Goal: Transaction & Acquisition: Purchase product/service

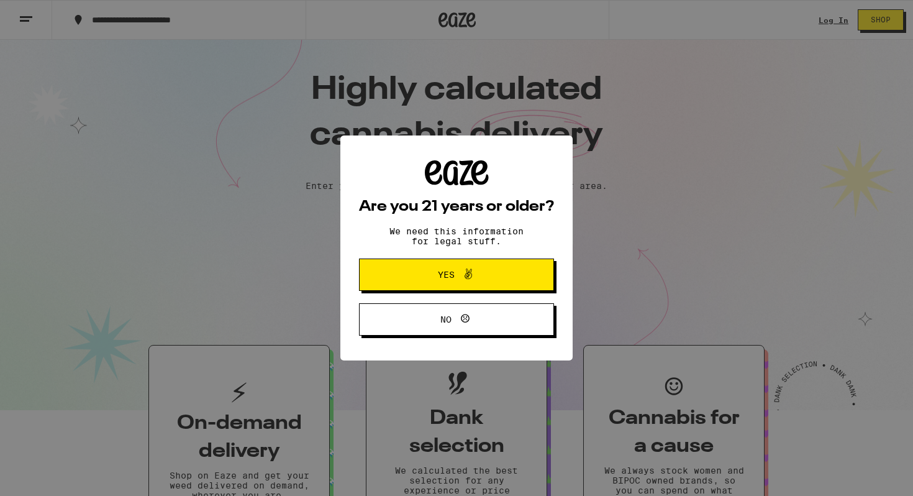
click at [504, 278] on button "Yes" at bounding box center [456, 275] width 195 height 32
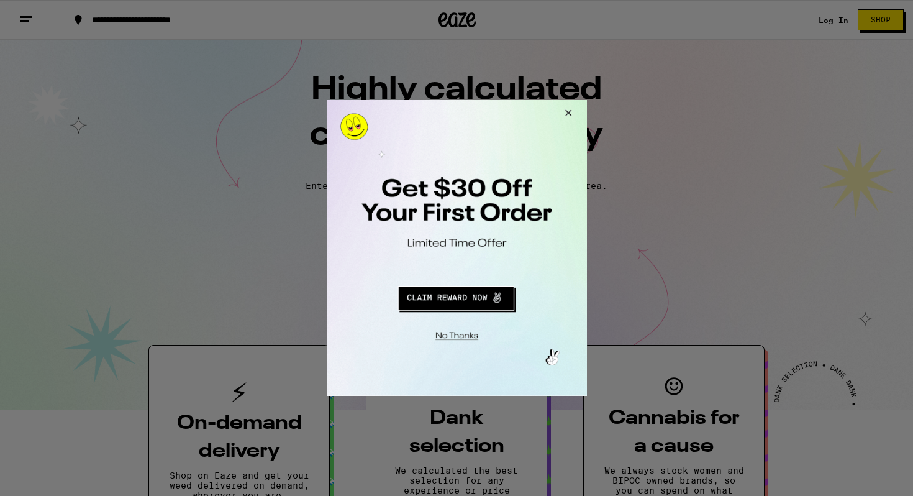
click at [570, 113] on button "Close Modal" at bounding box center [566, 115] width 34 height 30
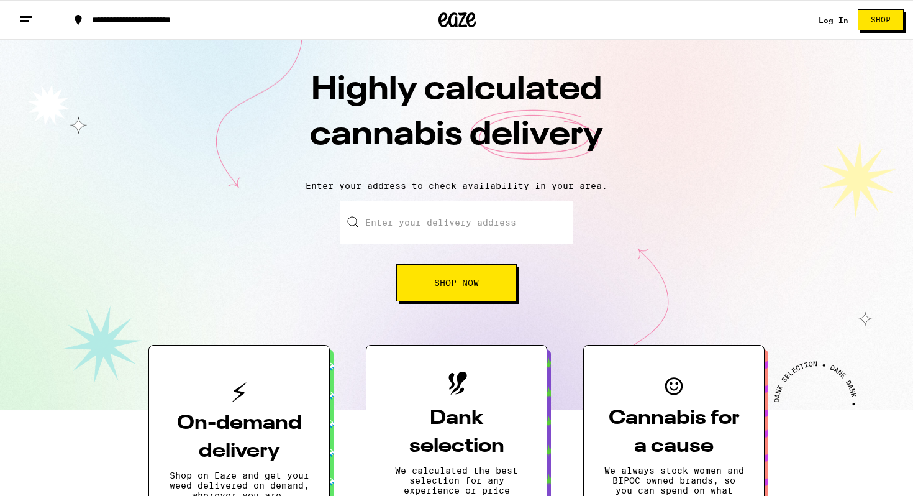
click at [832, 24] on link "Log In" at bounding box center [834, 20] width 30 height 8
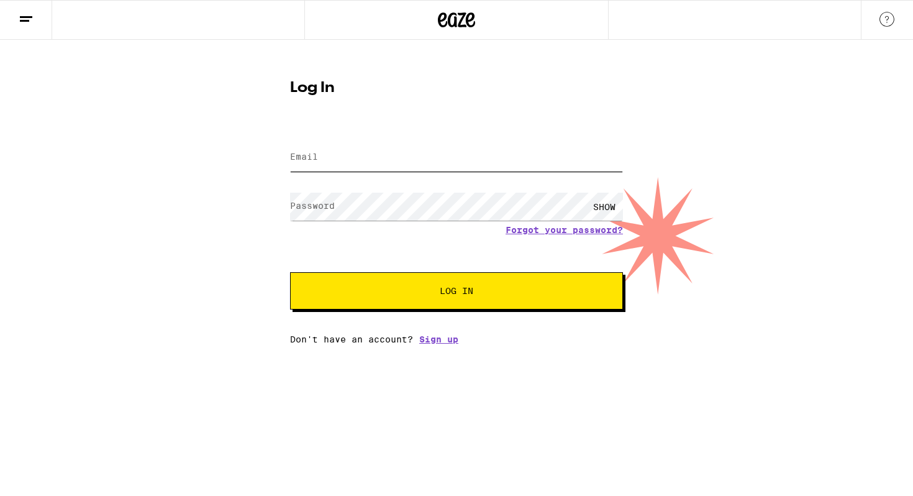
click at [346, 167] on input "Email" at bounding box center [456, 158] width 333 height 28
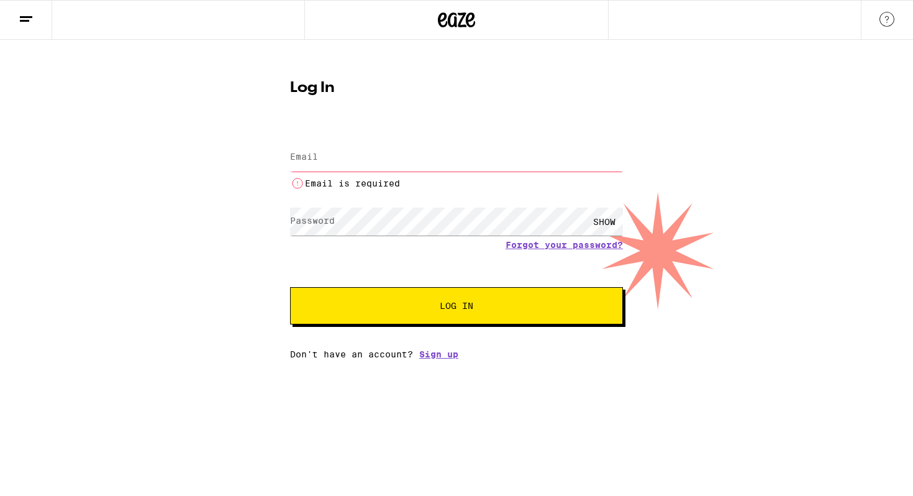
type input "lwarman18@gmail.com"
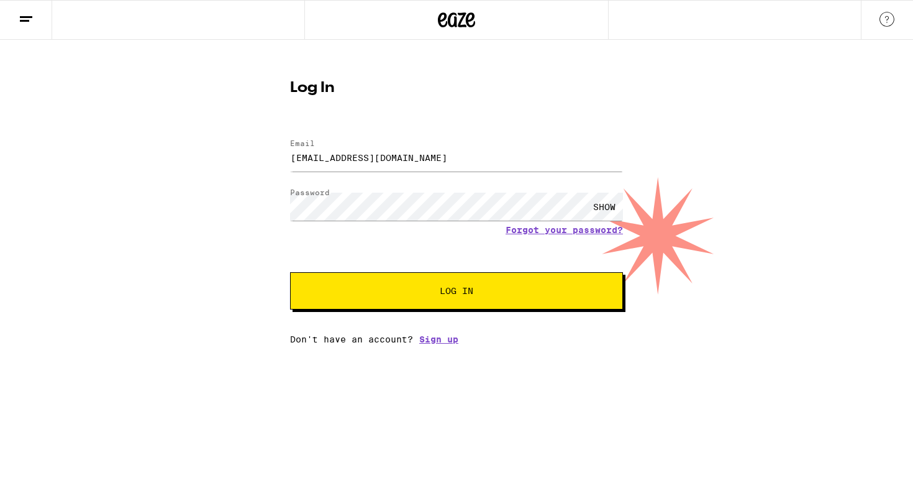
click at [757, 203] on div "Log In Email Email lwarman18@gmail.com Password Password SHOW Forgot your passw…" at bounding box center [456, 192] width 913 height 304
click at [485, 279] on button "Log In" at bounding box center [456, 290] width 333 height 37
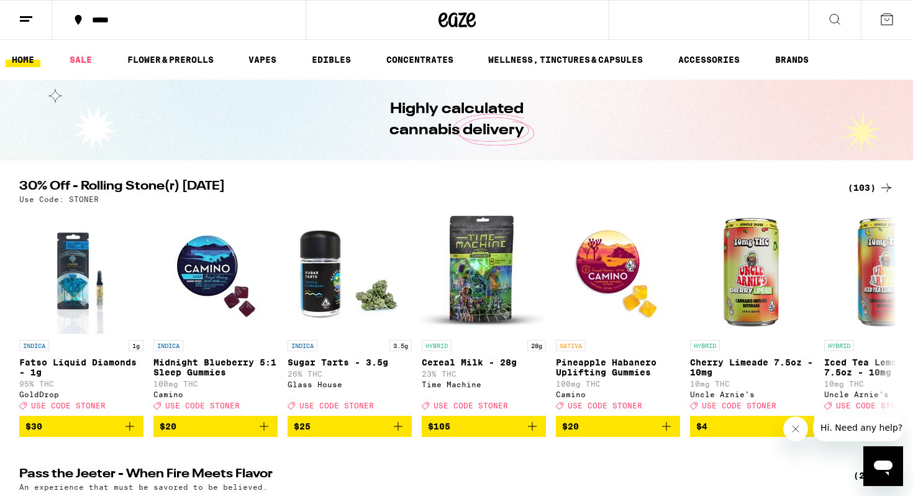
click at [153, 19] on div "*****" at bounding box center [186, 20] width 201 height 9
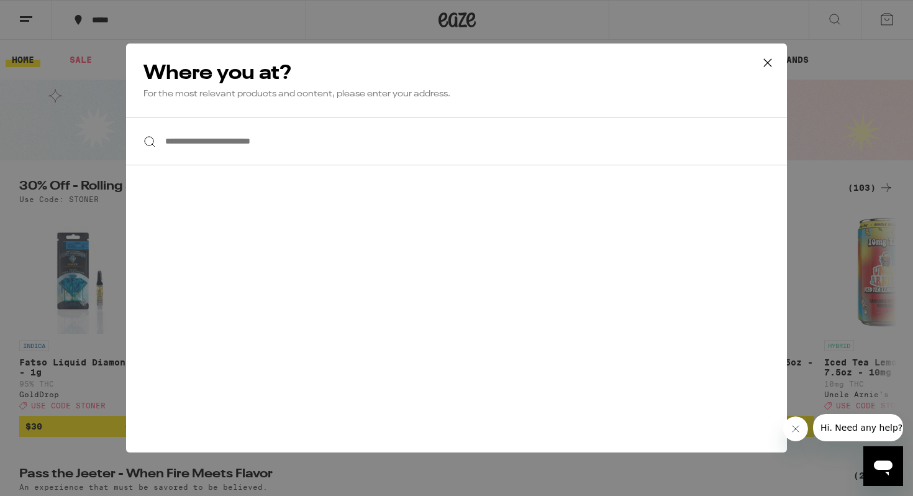
click at [272, 149] on input "**********" at bounding box center [456, 141] width 661 height 48
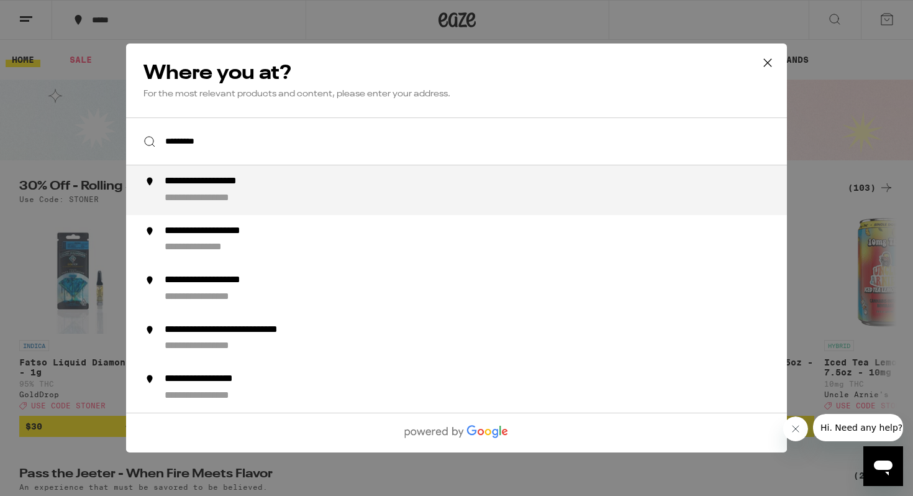
click at [279, 203] on div "**********" at bounding box center [482, 190] width 634 height 30
type input "**********"
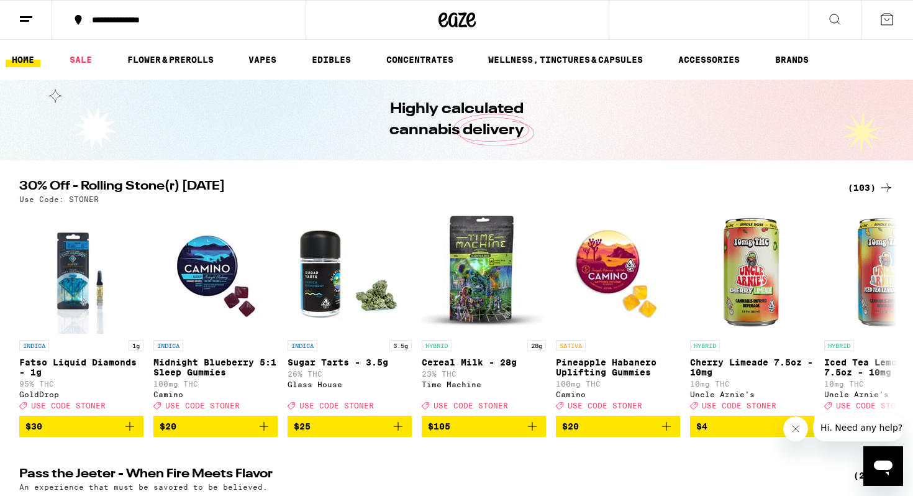
click at [874, 188] on div "(103)" at bounding box center [871, 187] width 46 height 15
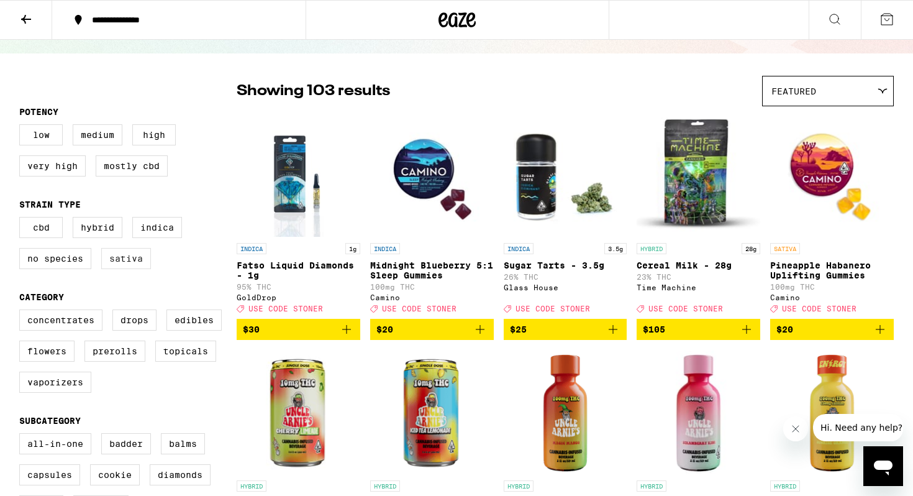
scroll to position [117, 0]
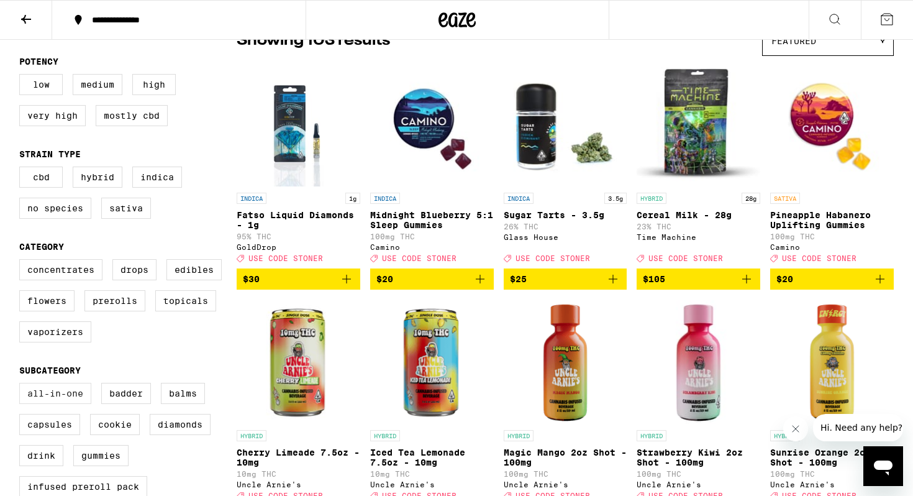
click at [73, 404] on label "All-In-One" at bounding box center [55, 393] width 72 height 21
click at [22, 385] on input "All-In-One" at bounding box center [22, 385] width 1 height 1
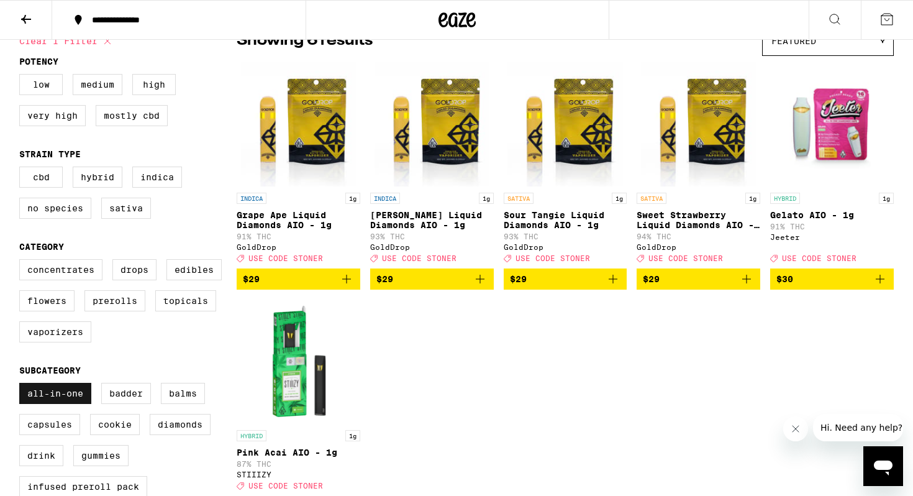
click at [76, 400] on label "All-In-One" at bounding box center [55, 393] width 72 height 21
click at [22, 385] on input "All-In-One" at bounding box center [22, 385] width 1 height 1
checkbox input "false"
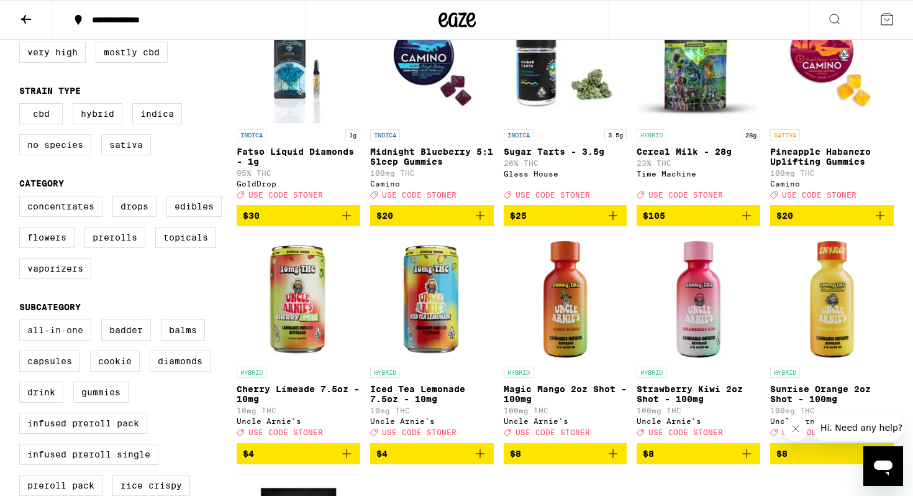
scroll to position [246, 0]
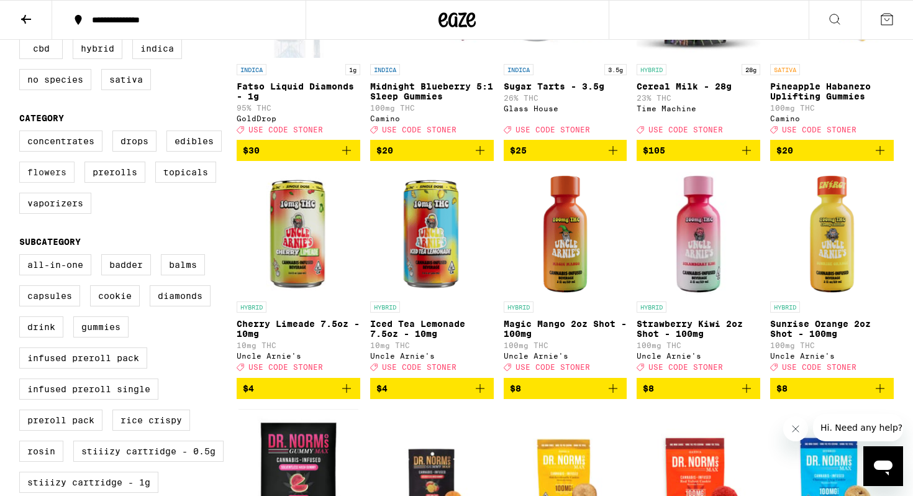
click at [59, 183] on label "Flowers" at bounding box center [46, 172] width 55 height 21
click at [22, 133] on input "Flowers" at bounding box center [22, 132] width 1 height 1
checkbox input "true"
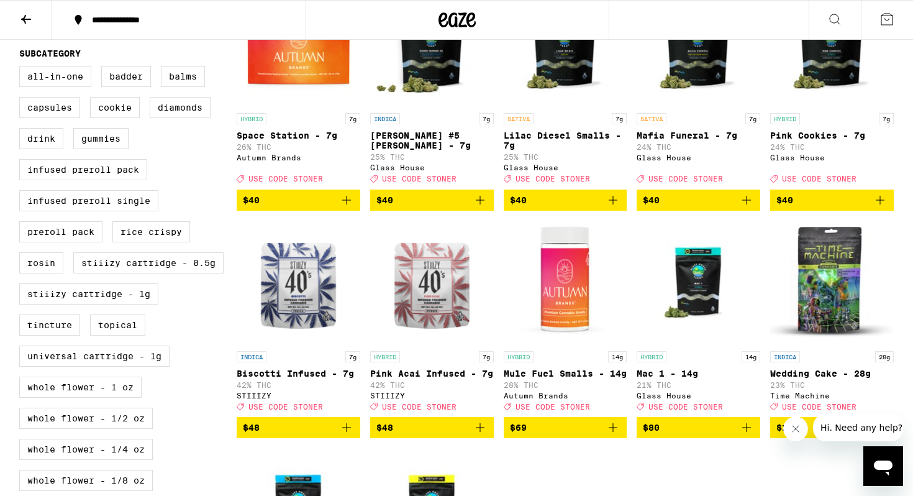
scroll to position [434, 0]
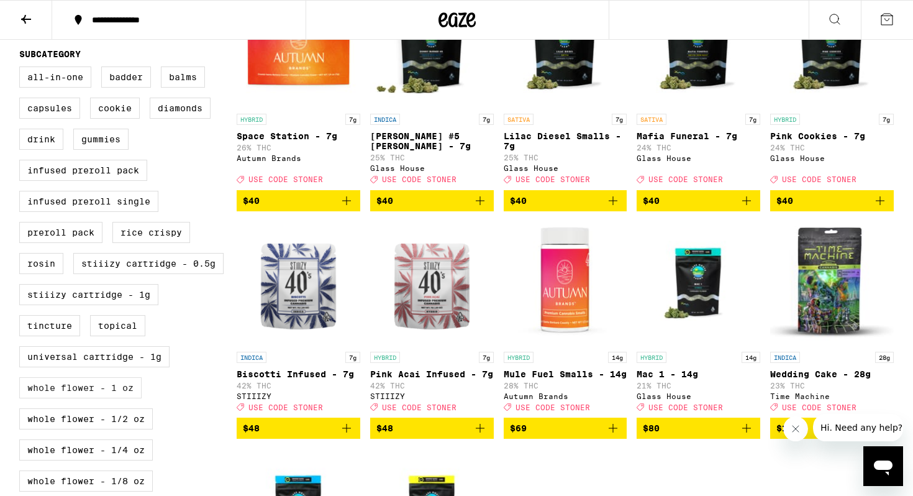
click at [117, 398] on label "Whole Flower - 1 oz" at bounding box center [80, 387] width 122 height 21
click at [22, 69] on input "Whole Flower - 1 oz" at bounding box center [22, 68] width 1 height 1
checkbox input "true"
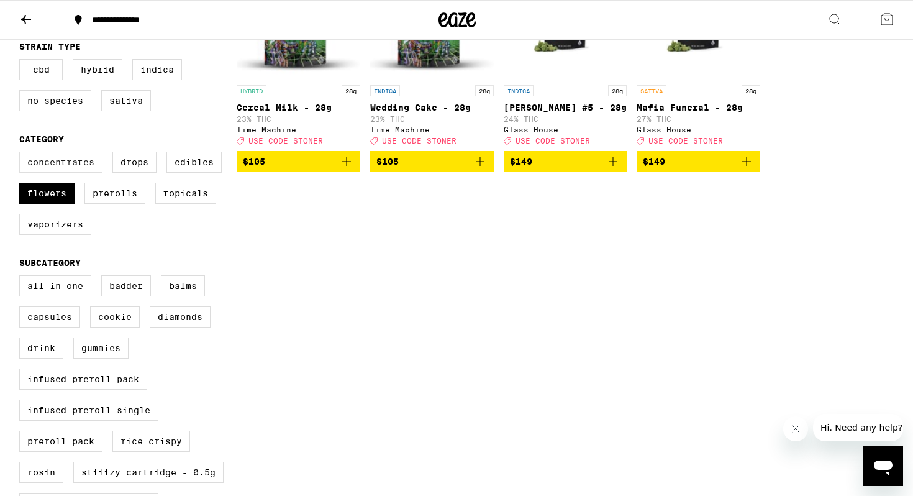
scroll to position [236, 0]
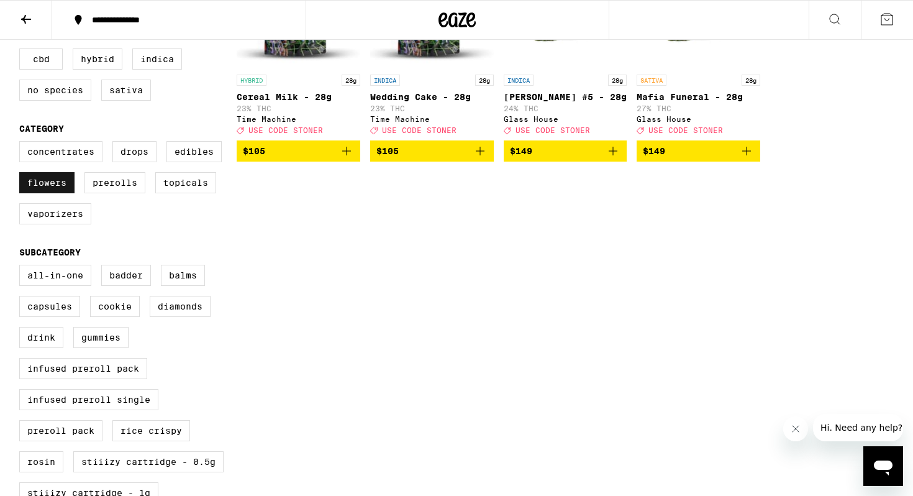
click at [57, 193] on label "Flowers" at bounding box center [46, 182] width 55 height 21
click at [22, 144] on input "Flowers" at bounding box center [22, 143] width 1 height 1
checkbox input "false"
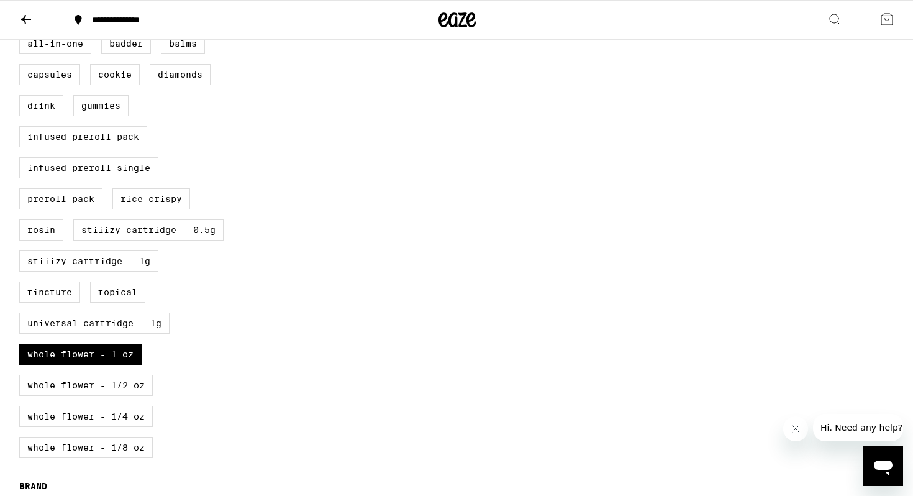
scroll to position [475, 0]
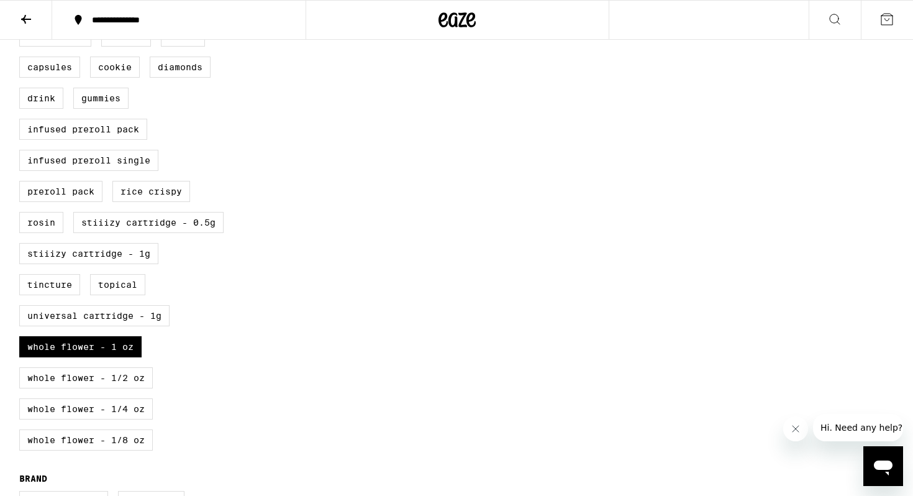
click at [127, 367] on div "All-In-One Badder Balms Capsules Cookie Diamonds Drink Gummies Infused Preroll …" at bounding box center [127, 242] width 217 height 435
click at [135, 357] on label "Whole Flower - 1 oz" at bounding box center [80, 346] width 122 height 21
click at [22, 28] on input "Whole Flower - 1 oz" at bounding box center [22, 27] width 1 height 1
checkbox input "false"
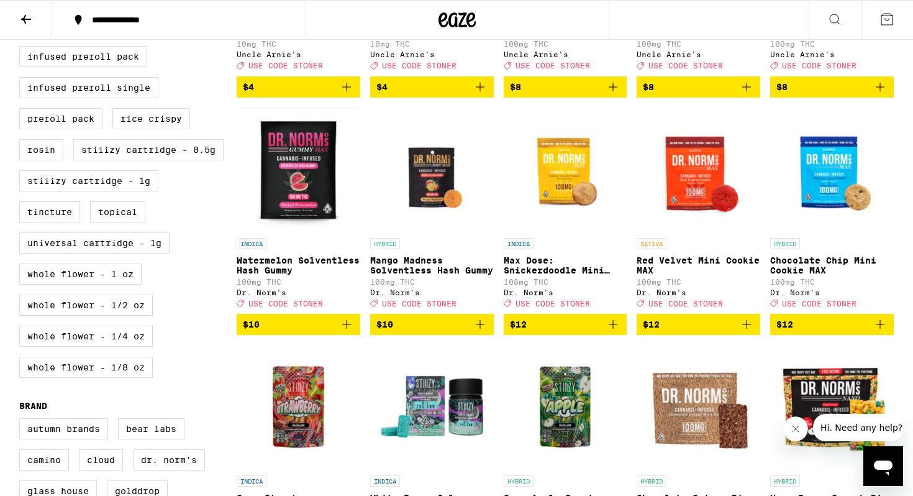
scroll to position [551, 0]
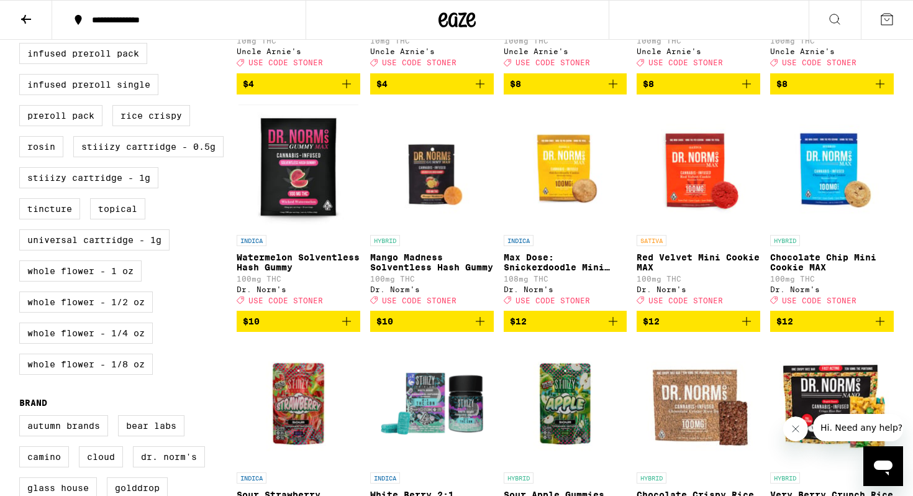
click at [118, 354] on div "All-In-One Badder Balms Capsules Cookie Diamonds Drink Gummies Infused Preroll …" at bounding box center [127, 167] width 217 height 435
click at [118, 313] on label "Whole Flower - 1/2 oz" at bounding box center [86, 301] width 134 height 21
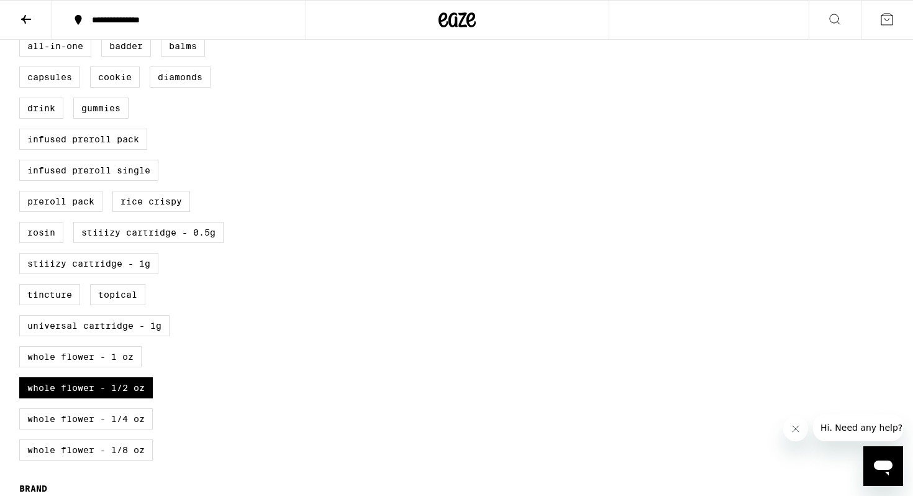
scroll to position [518, 0]
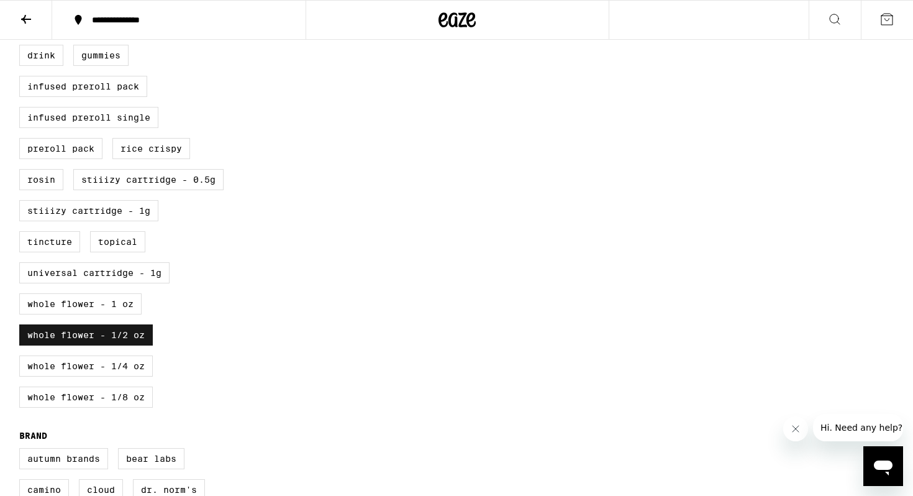
click at [127, 346] on label "Whole Flower - 1/2 oz" at bounding box center [86, 334] width 134 height 21
checkbox input "false"
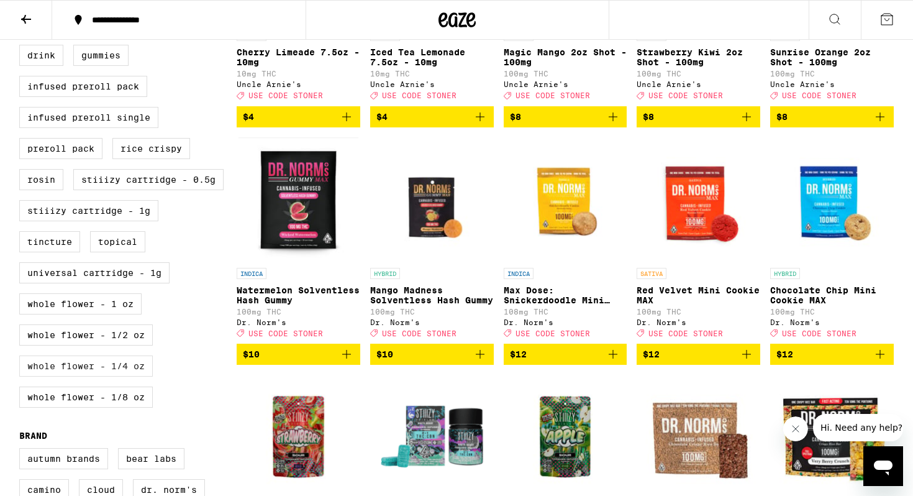
click at [135, 377] on label "Whole Flower - 1/4 oz" at bounding box center [86, 365] width 134 height 21
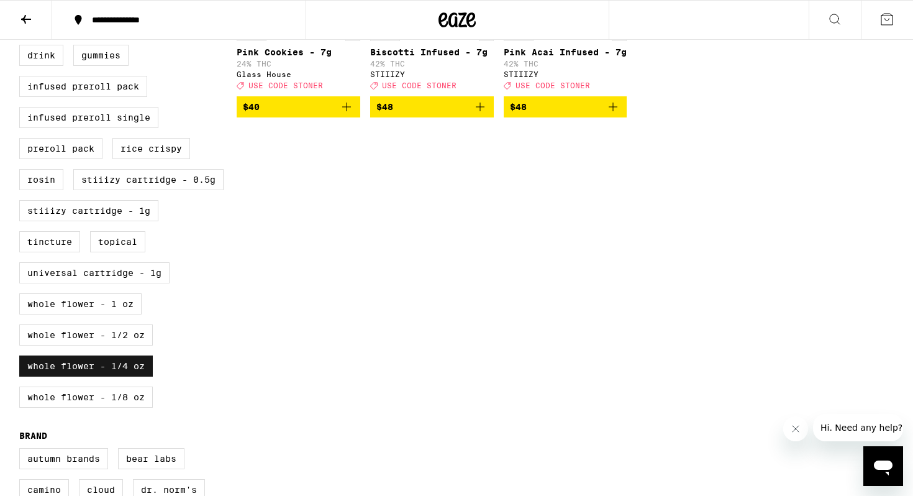
click at [135, 377] on label "Whole Flower - 1/4 oz" at bounding box center [86, 365] width 134 height 21
checkbox input "false"
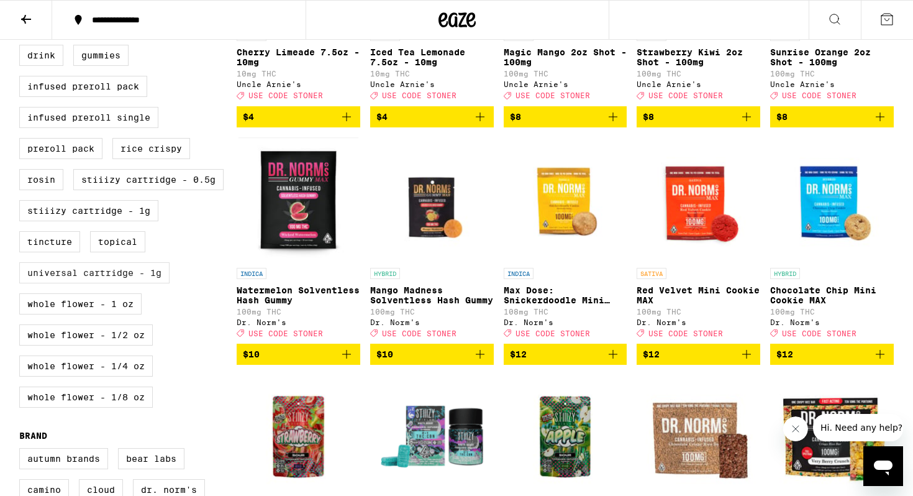
click at [135, 283] on label "Universal Cartridge - 1g" at bounding box center [94, 272] width 150 height 21
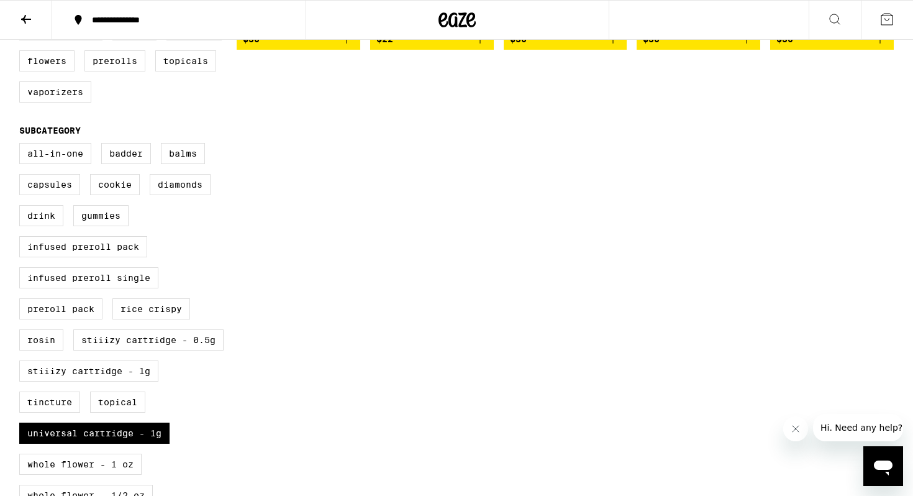
scroll to position [363, 0]
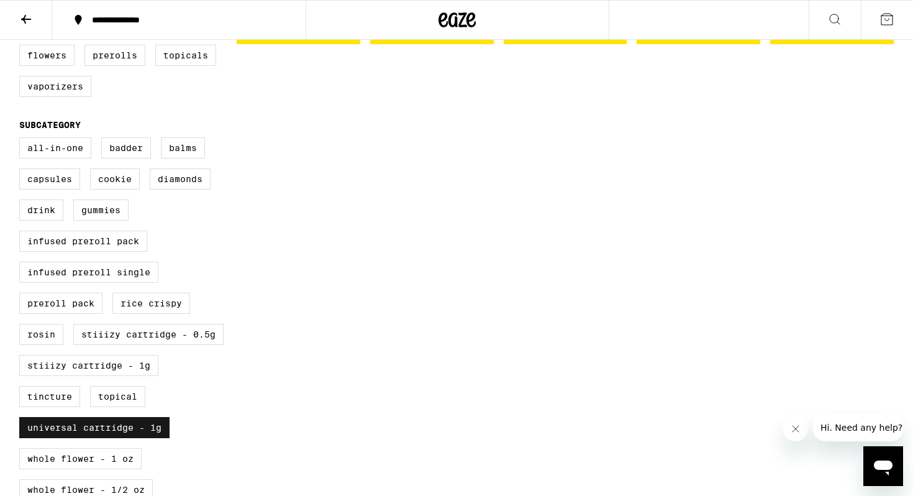
click at [135, 438] on label "Universal Cartridge - 1g" at bounding box center [94, 427] width 150 height 21
click at [22, 140] on input "Universal Cartridge - 1g" at bounding box center [22, 139] width 1 height 1
checkbox input "false"
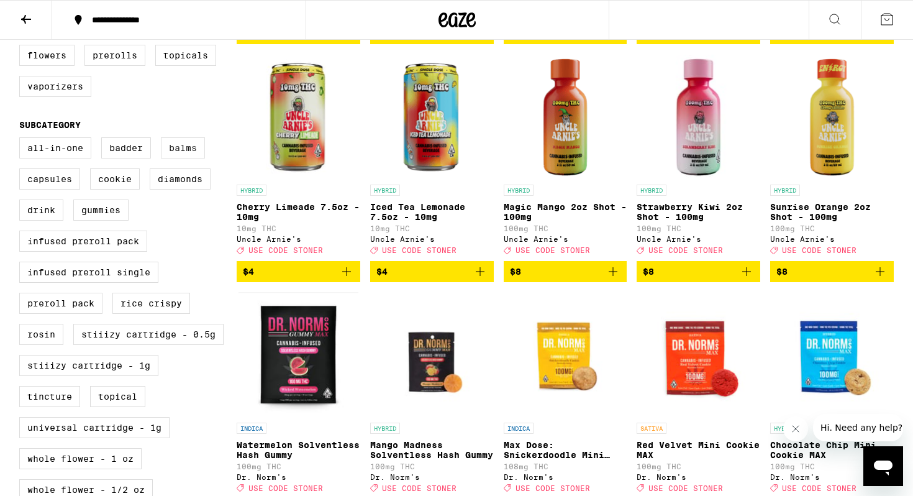
click at [183, 158] on label "Balms" at bounding box center [183, 147] width 44 height 21
click at [22, 140] on input "Balms" at bounding box center [22, 139] width 1 height 1
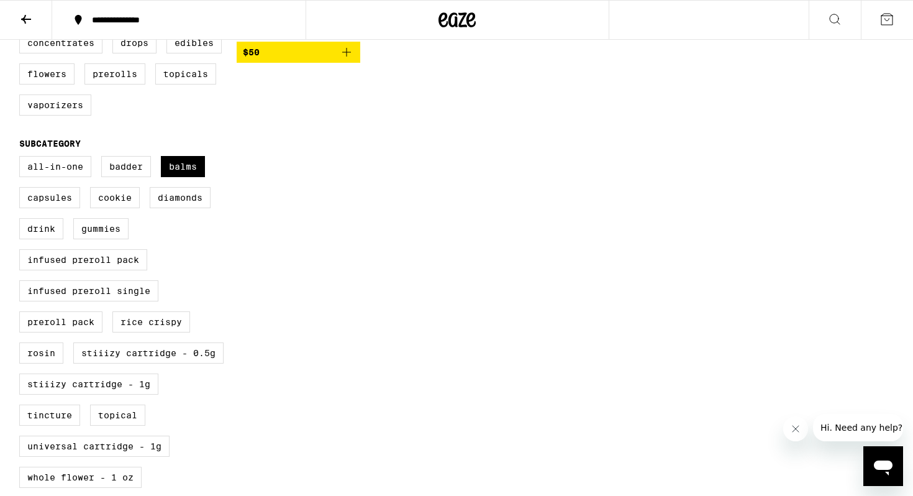
scroll to position [402, 0]
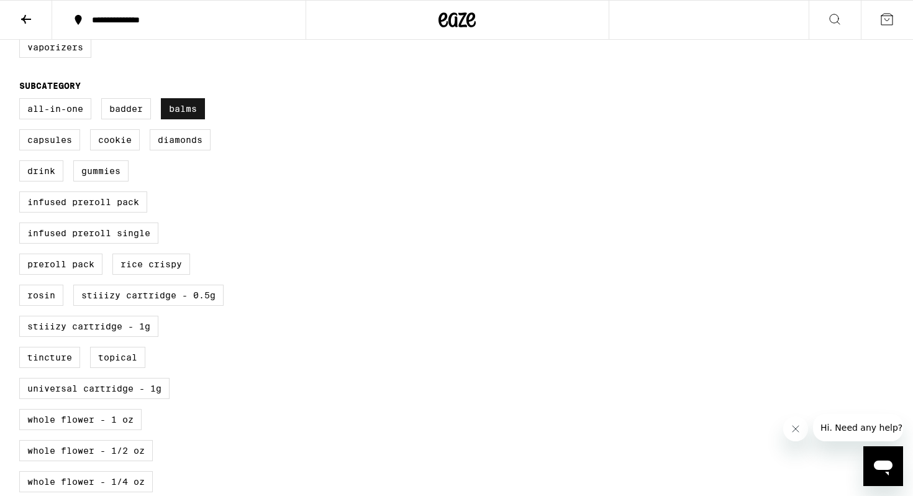
click at [188, 119] on label "Balms" at bounding box center [183, 108] width 44 height 21
click at [22, 101] on input "Balms" at bounding box center [22, 100] width 1 height 1
checkbox input "false"
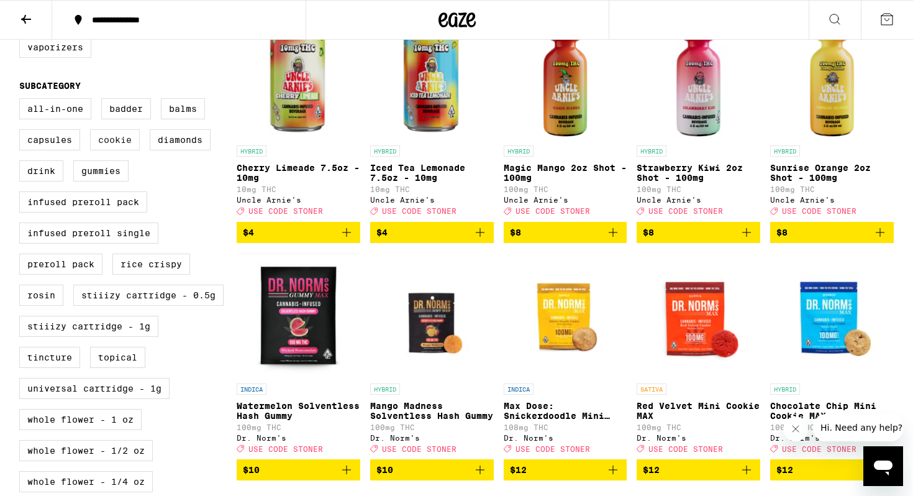
click at [127, 150] on label "Cookie" at bounding box center [115, 139] width 50 height 21
click at [22, 101] on input "Cookie" at bounding box center [22, 100] width 1 height 1
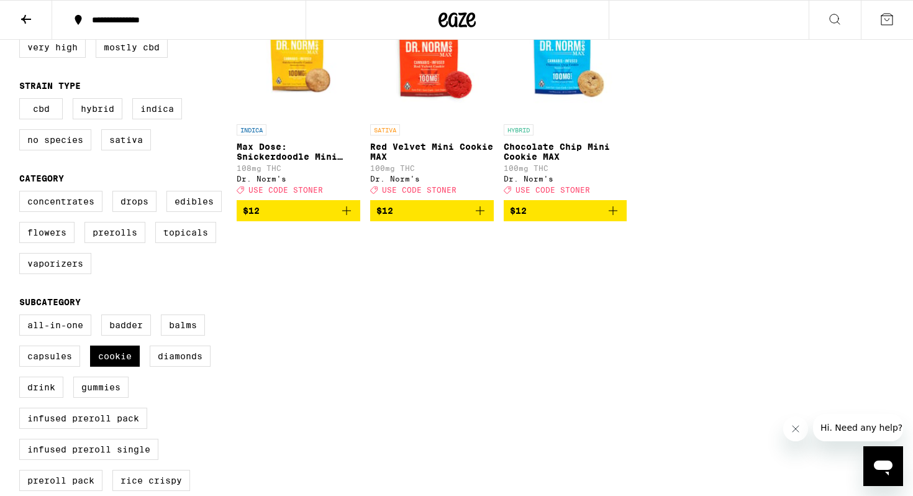
scroll to position [284, 0]
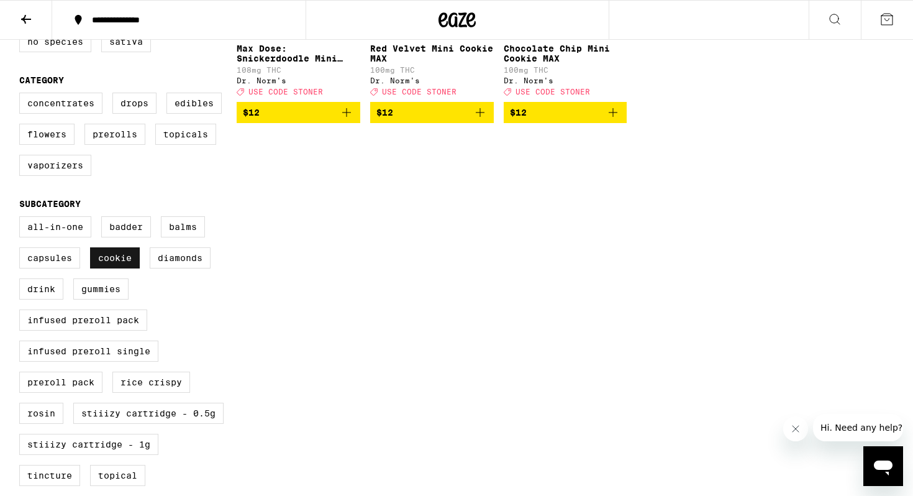
click at [117, 268] on label "Cookie" at bounding box center [115, 257] width 50 height 21
click at [22, 219] on input "Cookie" at bounding box center [22, 218] width 1 height 1
checkbox input "false"
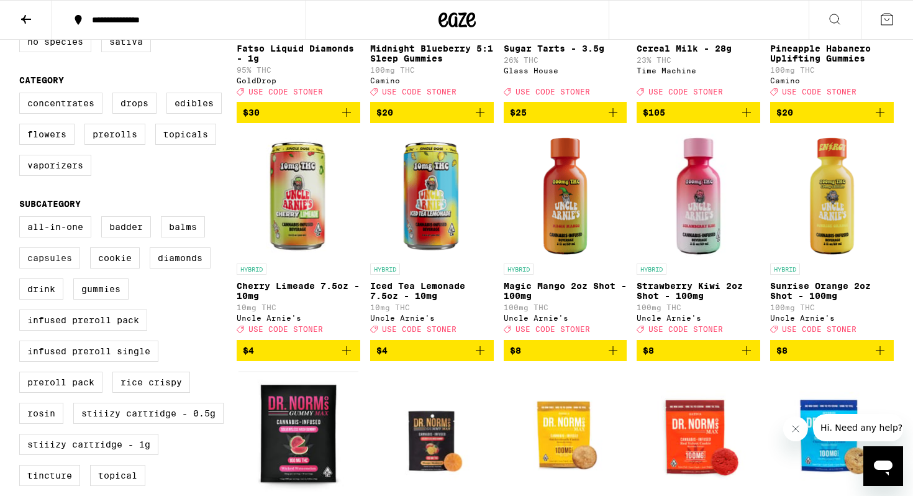
click at [58, 268] on label "Capsules" at bounding box center [49, 257] width 61 height 21
click at [22, 219] on input "Capsules" at bounding box center [22, 218] width 1 height 1
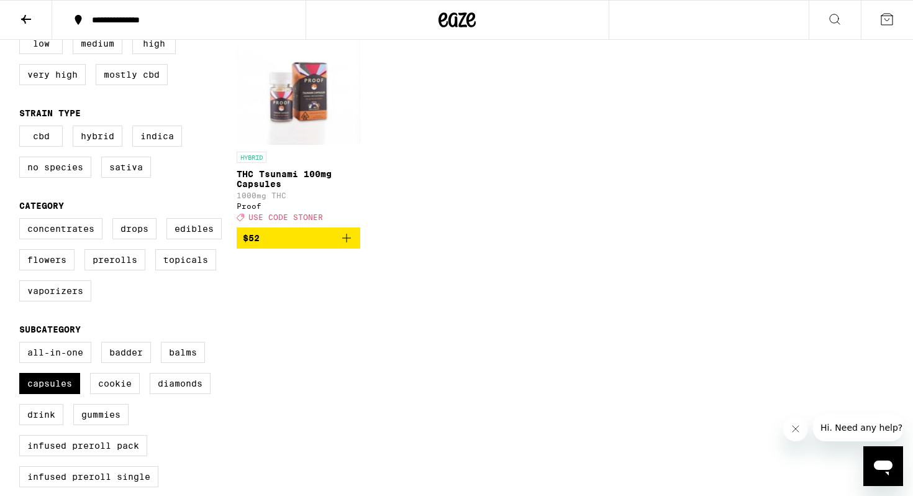
scroll to position [243, 0]
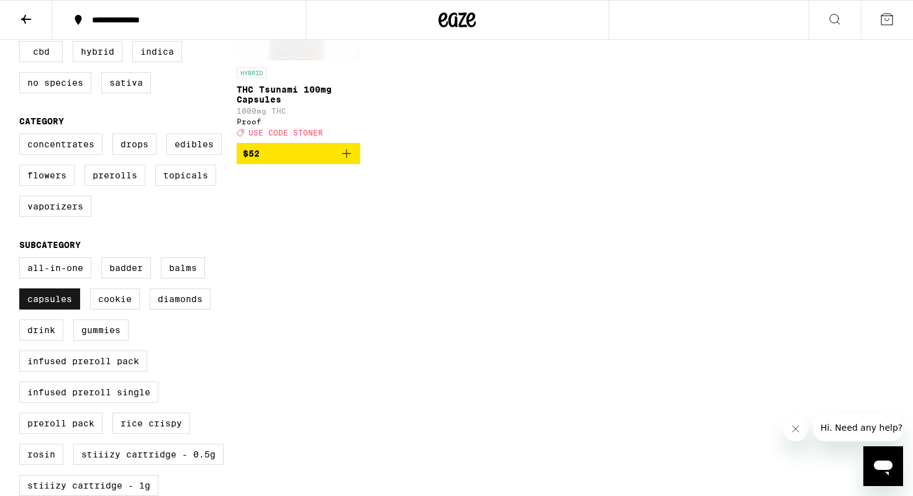
click at [57, 309] on label "Capsules" at bounding box center [49, 298] width 61 height 21
click at [22, 260] on input "Capsules" at bounding box center [22, 259] width 1 height 1
checkbox input "false"
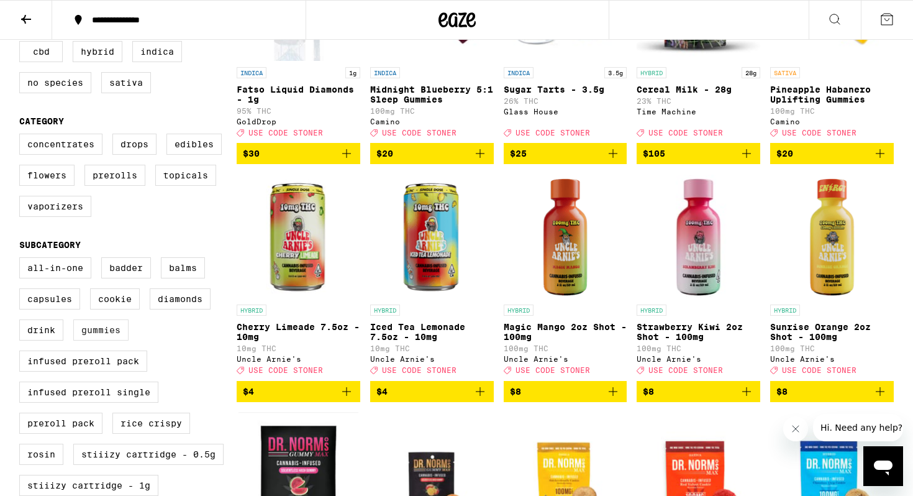
click at [102, 341] on label "Gummies" at bounding box center [100, 329] width 55 height 21
click at [22, 260] on input "Gummies" at bounding box center [22, 259] width 1 height 1
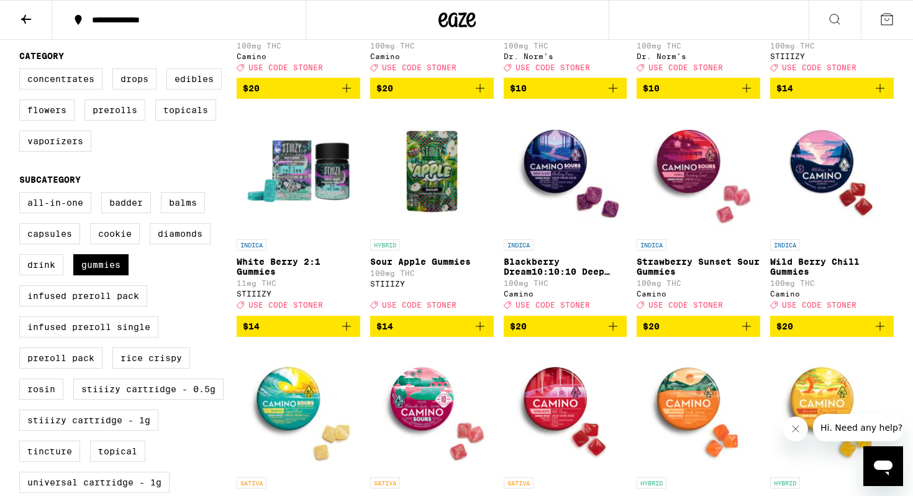
scroll to position [369, 0]
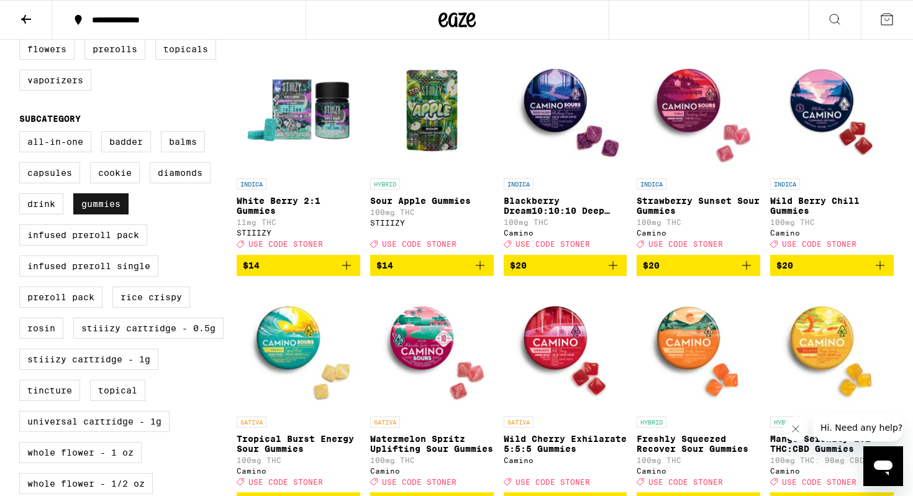
click at [114, 214] on label "Gummies" at bounding box center [100, 203] width 55 height 21
click at [22, 134] on input "Gummies" at bounding box center [22, 133] width 1 height 1
checkbox input "false"
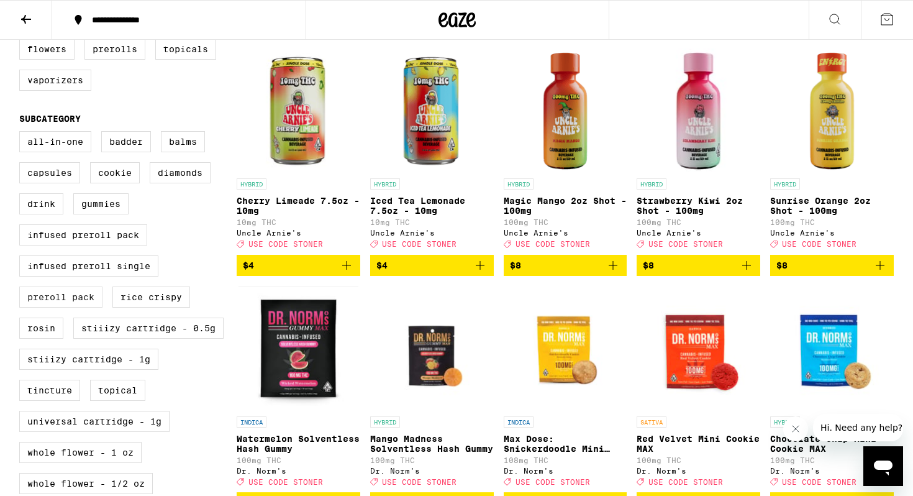
click at [81, 308] on label "Preroll Pack" at bounding box center [60, 296] width 83 height 21
click at [22, 134] on input "Preroll Pack" at bounding box center [22, 133] width 1 height 1
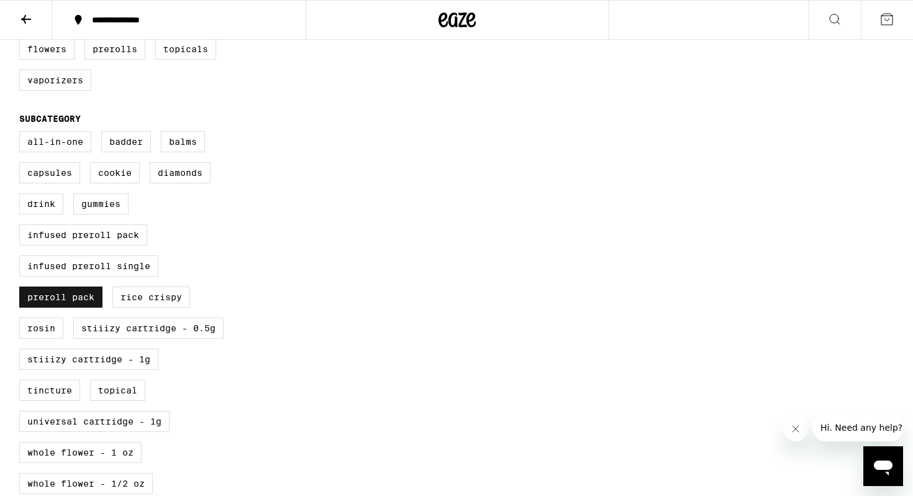
click at [86, 308] on label "Preroll Pack" at bounding box center [60, 296] width 83 height 21
click at [22, 134] on input "Preroll Pack" at bounding box center [22, 133] width 1 height 1
checkbox input "false"
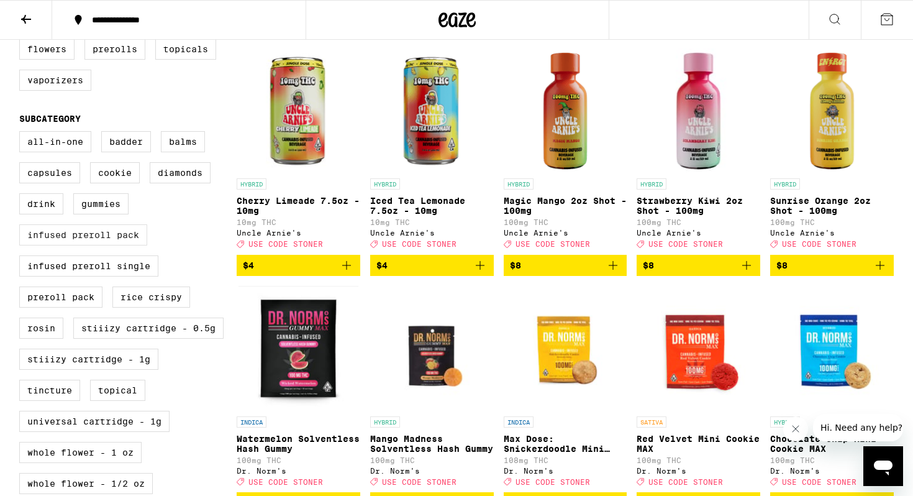
click at [94, 245] on label "Infused Preroll Pack" at bounding box center [83, 234] width 128 height 21
click at [22, 134] on input "Infused Preroll Pack" at bounding box center [22, 133] width 1 height 1
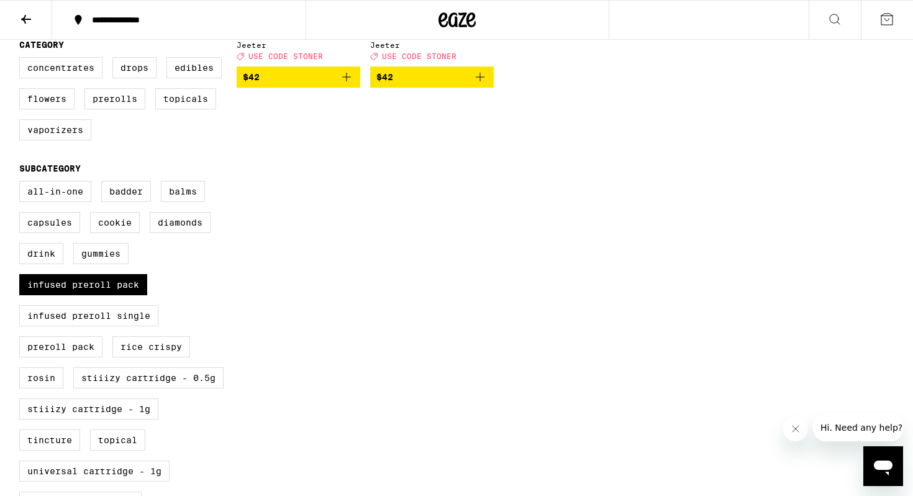
scroll to position [322, 0]
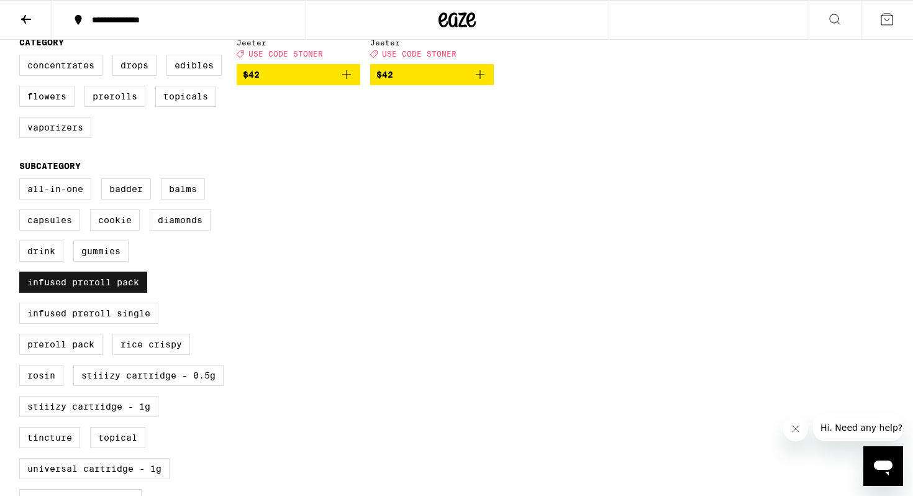
click at [137, 293] on label "Infused Preroll Pack" at bounding box center [83, 282] width 128 height 21
click at [22, 181] on input "Infused Preroll Pack" at bounding box center [22, 180] width 1 height 1
checkbox input "false"
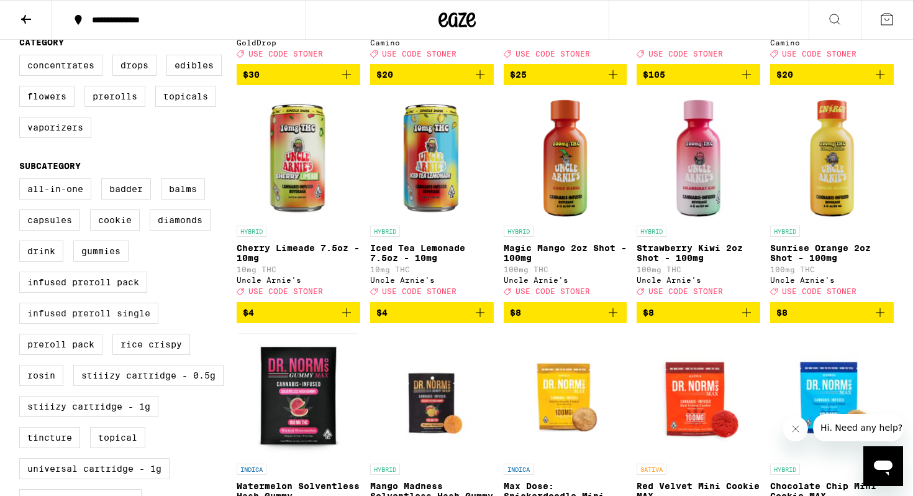
click at [139, 324] on label "Infused Preroll Single" at bounding box center [88, 313] width 139 height 21
click at [22, 181] on input "Infused Preroll Single" at bounding box center [22, 180] width 1 height 1
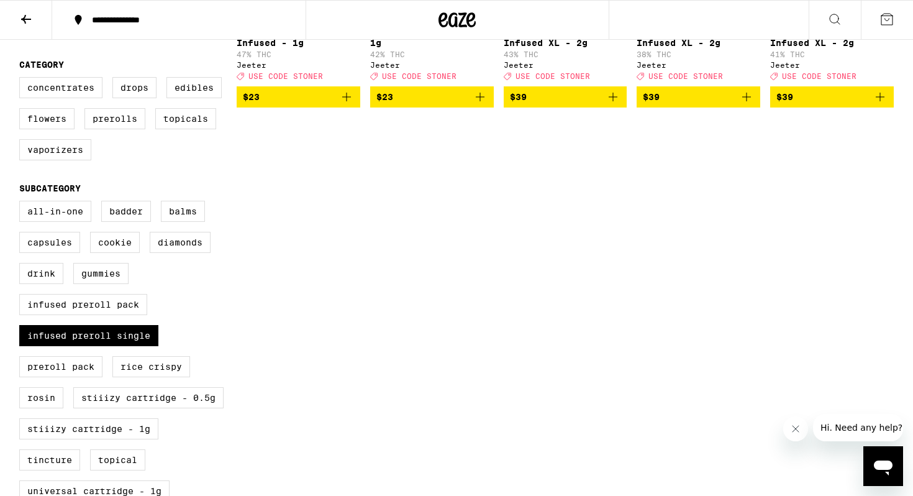
scroll to position [302, 0]
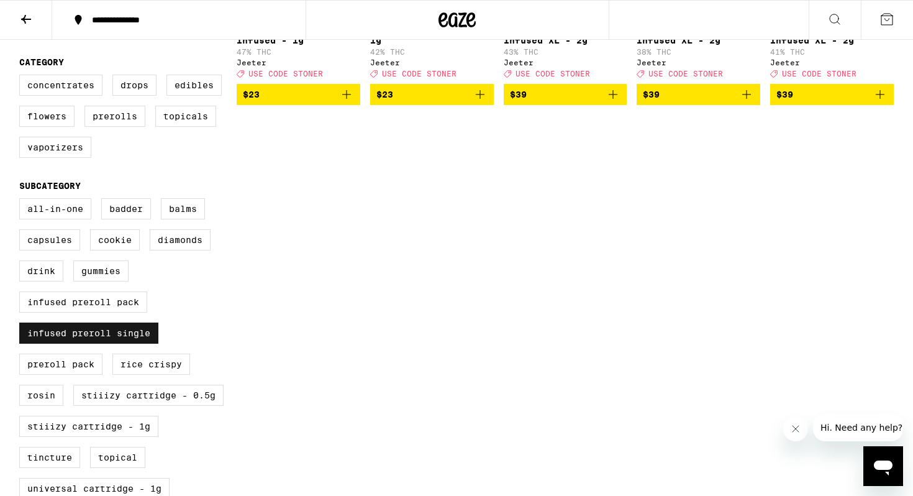
click at [129, 344] on label "Infused Preroll Single" at bounding box center [88, 333] width 139 height 21
click at [22, 201] on input "Infused Preroll Single" at bounding box center [22, 200] width 1 height 1
checkbox input "false"
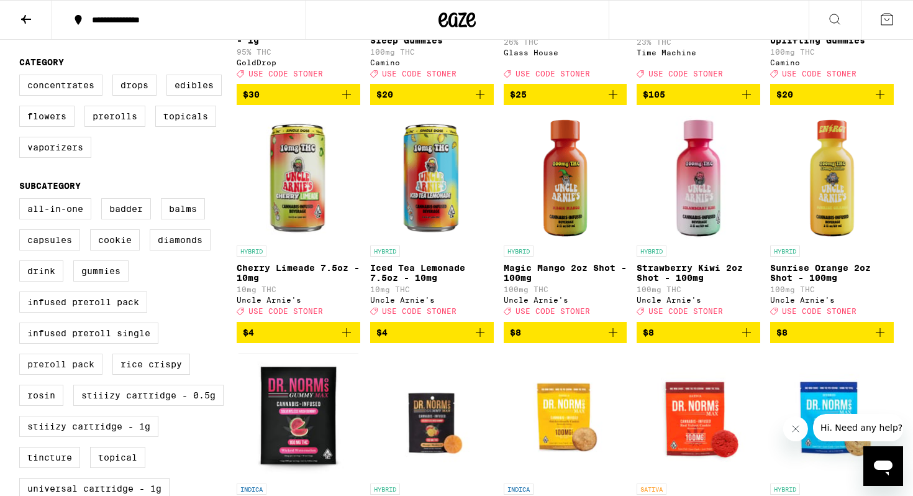
click at [75, 375] on label "Preroll Pack" at bounding box center [60, 364] width 83 height 21
click at [22, 201] on input "Preroll Pack" at bounding box center [22, 200] width 1 height 1
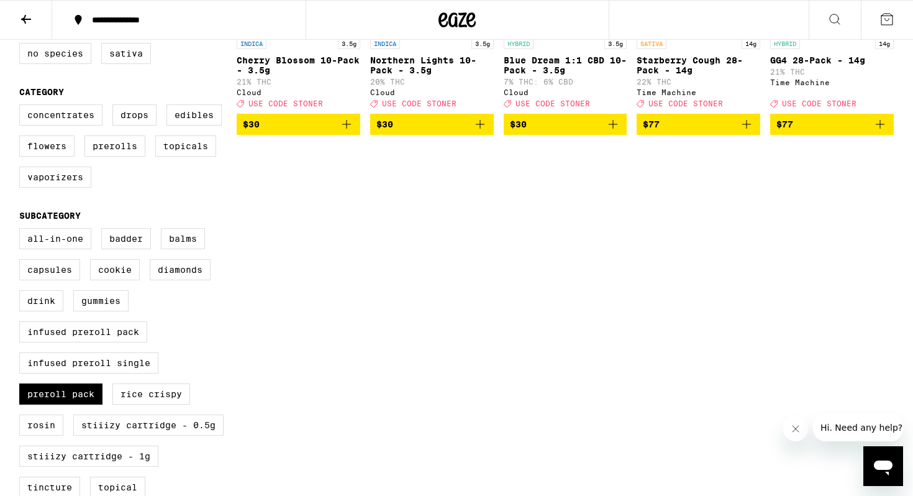
scroll to position [273, 0]
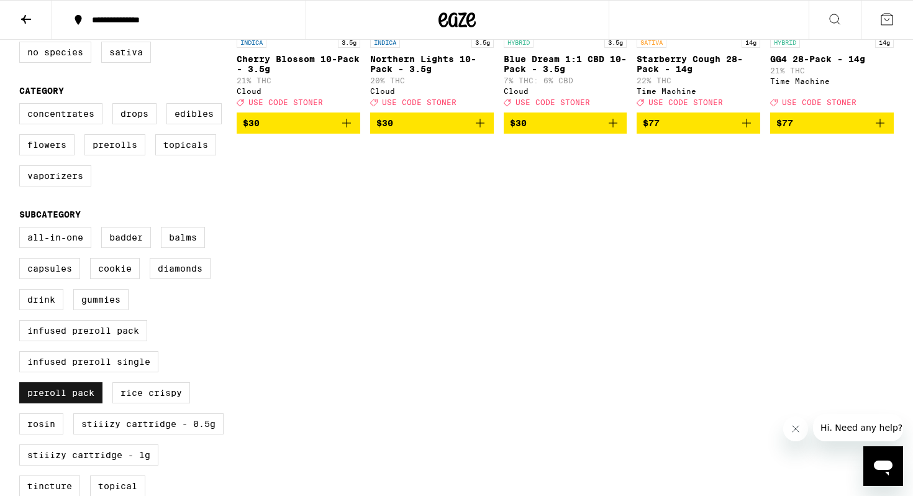
click at [64, 403] on label "Preroll Pack" at bounding box center [60, 392] width 83 height 21
click at [22, 229] on input "Preroll Pack" at bounding box center [22, 229] width 1 height 1
checkbox input "false"
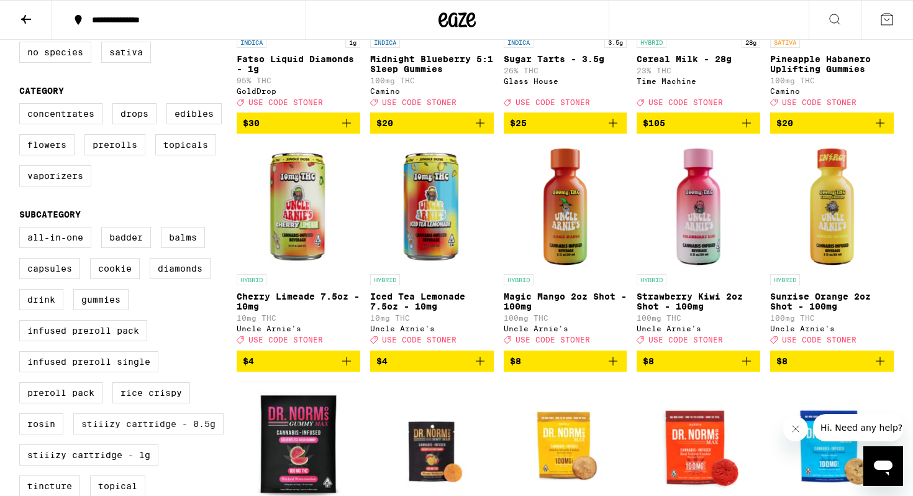
click at [146, 434] on label "STIIIZY Cartridge - 0.5g" at bounding box center [148, 423] width 150 height 21
click at [22, 229] on input "STIIIZY Cartridge - 0.5g" at bounding box center [22, 229] width 1 height 1
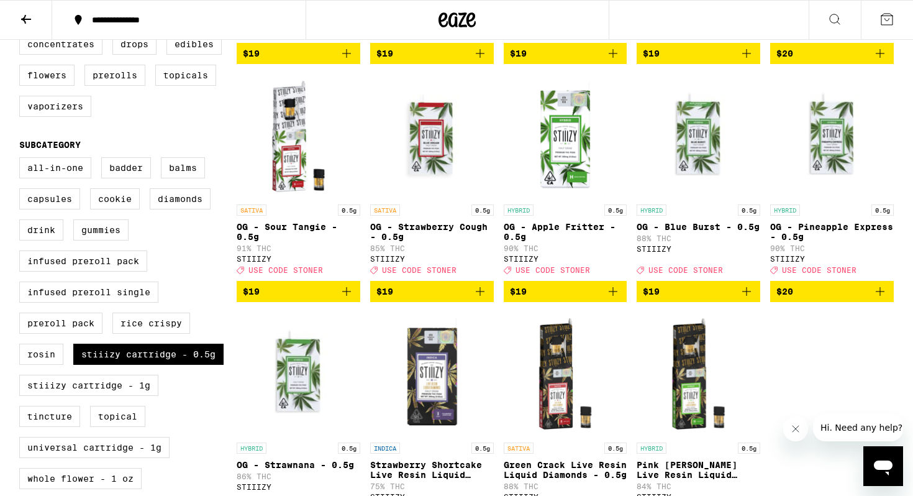
scroll to position [368, 0]
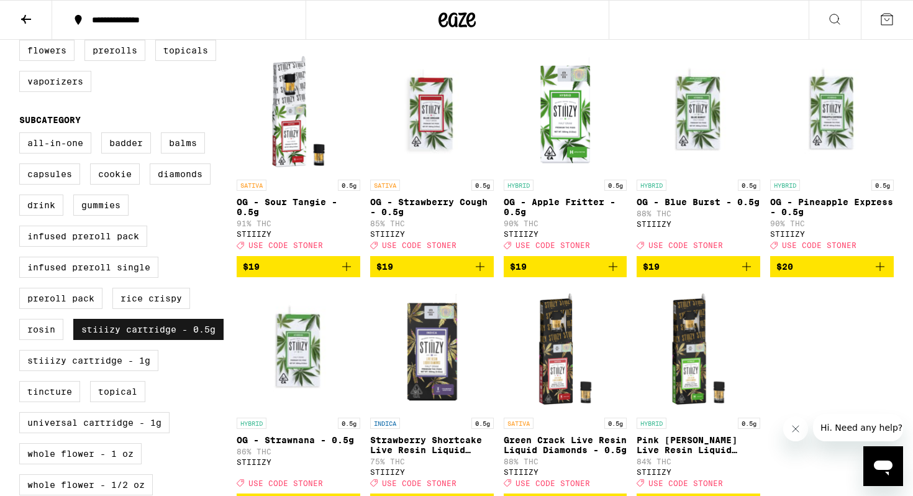
click at [153, 340] on label "STIIIZY Cartridge - 0.5g" at bounding box center [148, 329] width 150 height 21
click at [22, 135] on input "STIIIZY Cartridge - 0.5g" at bounding box center [22, 134] width 1 height 1
checkbox input "false"
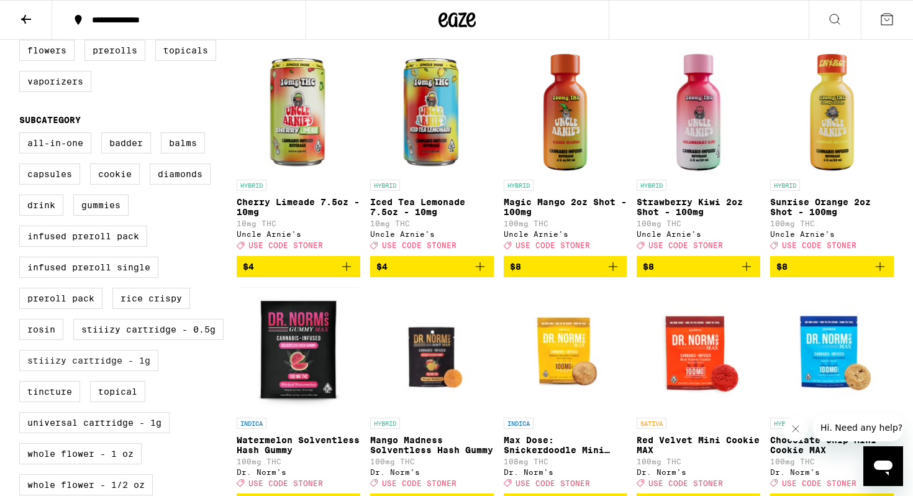
click at [141, 371] on label "STIIIZY Cartridge - 1g" at bounding box center [88, 360] width 139 height 21
click at [22, 135] on input "STIIIZY Cartridge - 1g" at bounding box center [22, 134] width 1 height 1
checkbox input "true"
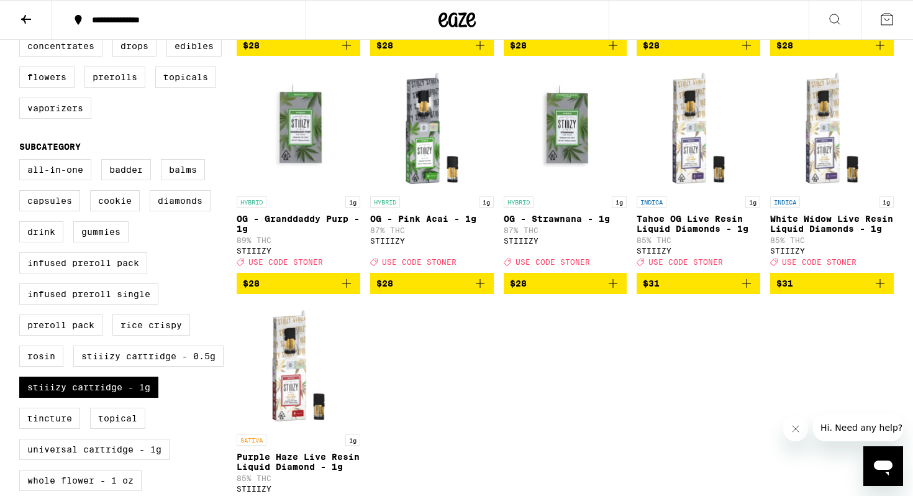
scroll to position [477, 0]
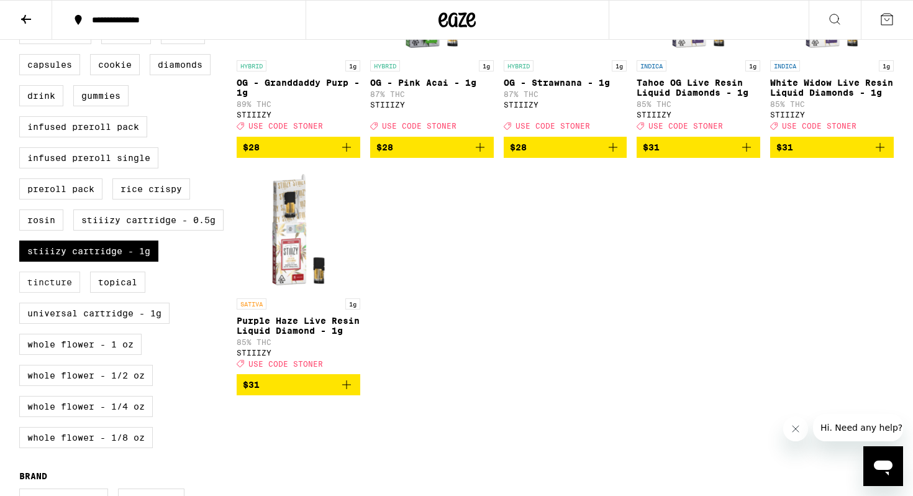
click at [73, 293] on label "Tincture" at bounding box center [49, 282] width 61 height 21
click at [22, 25] on input "Tincture" at bounding box center [22, 25] width 1 height 1
checkbox input "true"
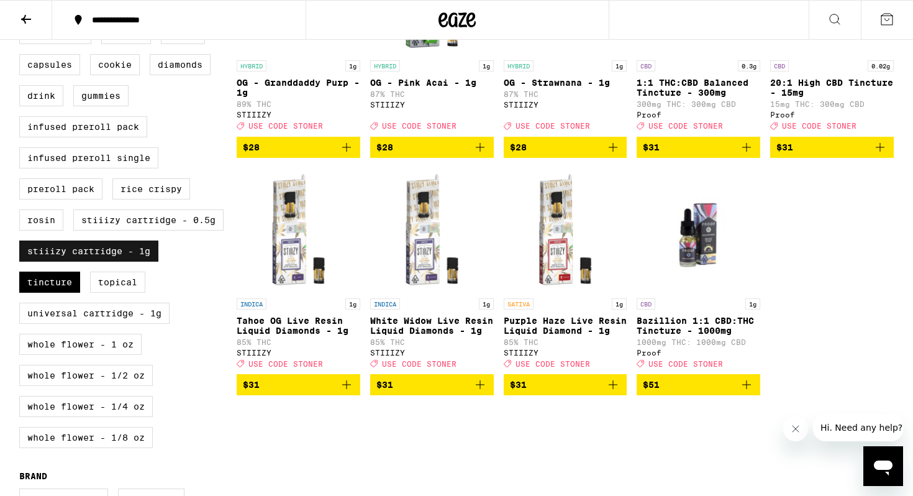
click at [102, 262] on label "STIIIZY Cartridge - 1g" at bounding box center [88, 250] width 139 height 21
click at [22, 25] on input "STIIIZY Cartridge - 1g" at bounding box center [22, 25] width 1 height 1
checkbox input "false"
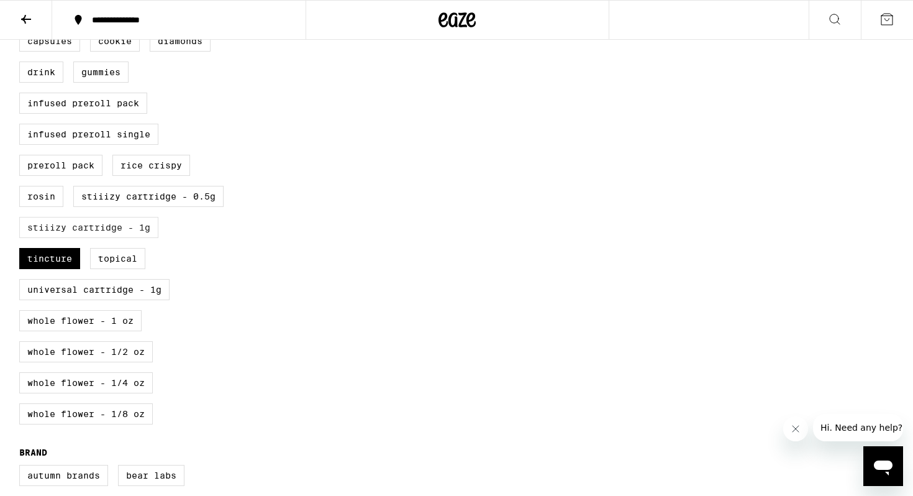
scroll to position [513, 0]
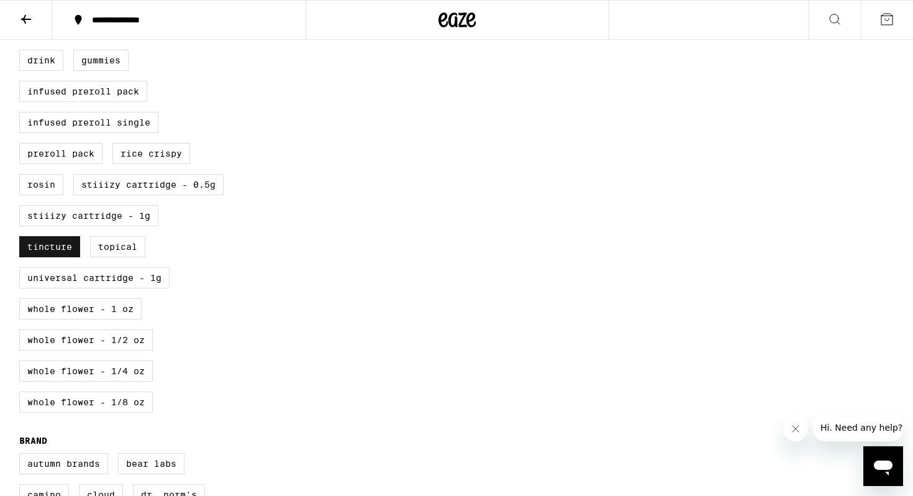
click at [66, 257] on label "Tincture" at bounding box center [49, 246] width 61 height 21
checkbox input "false"
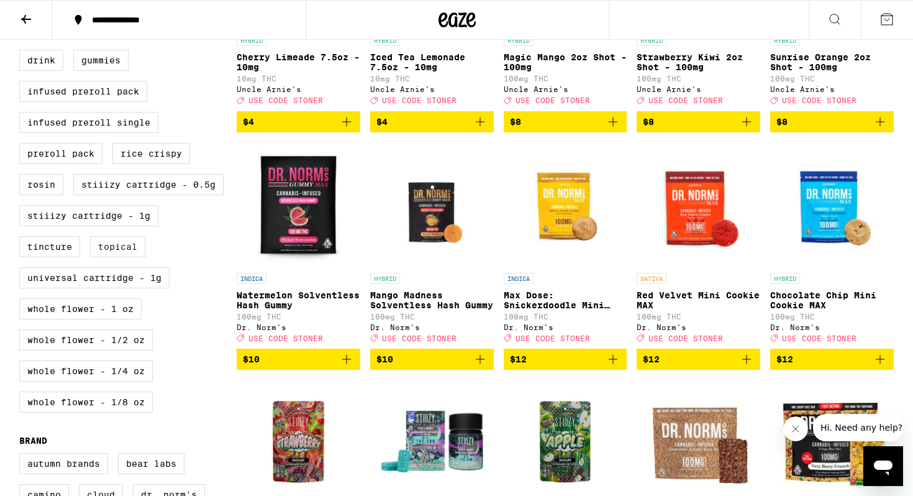
click at [136, 257] on label "Topical" at bounding box center [117, 246] width 55 height 21
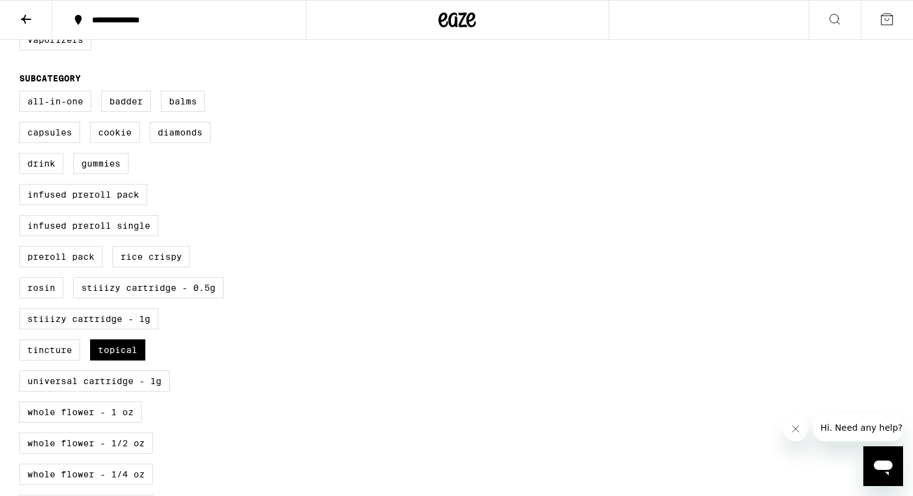
scroll to position [578, 0]
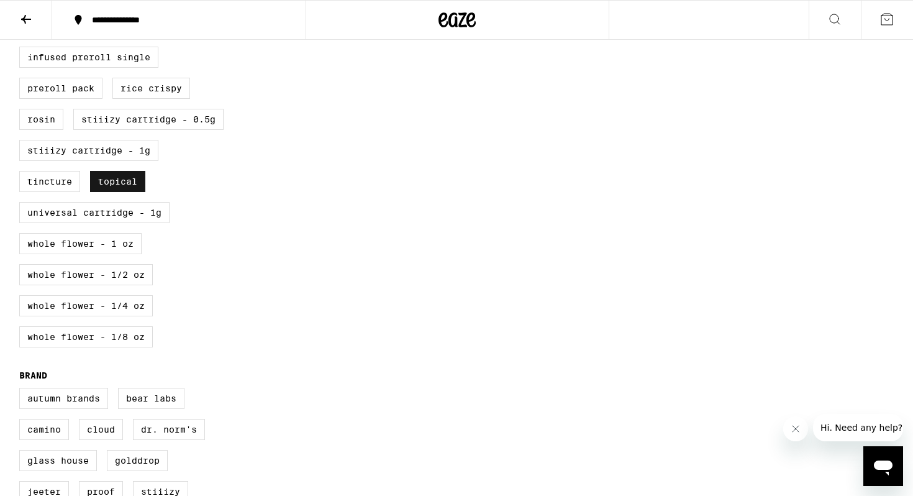
click at [120, 192] on label "Topical" at bounding box center [117, 181] width 55 height 21
checkbox input "false"
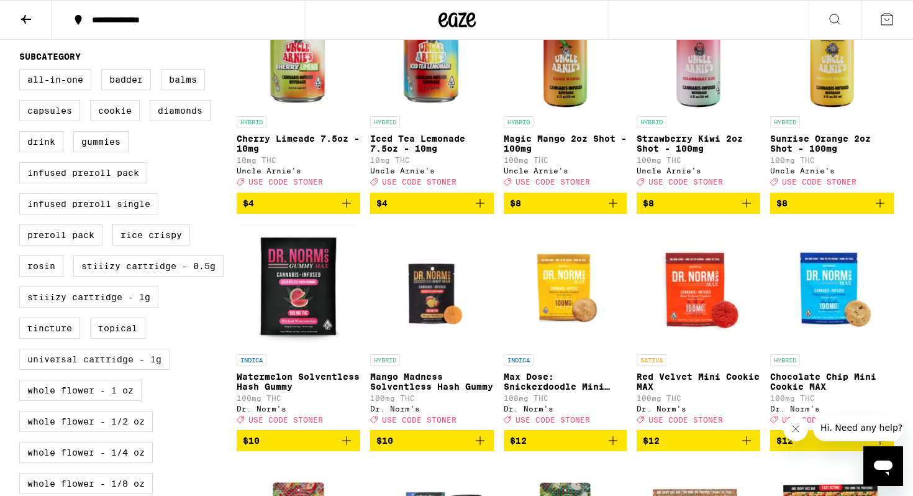
scroll to position [413, 0]
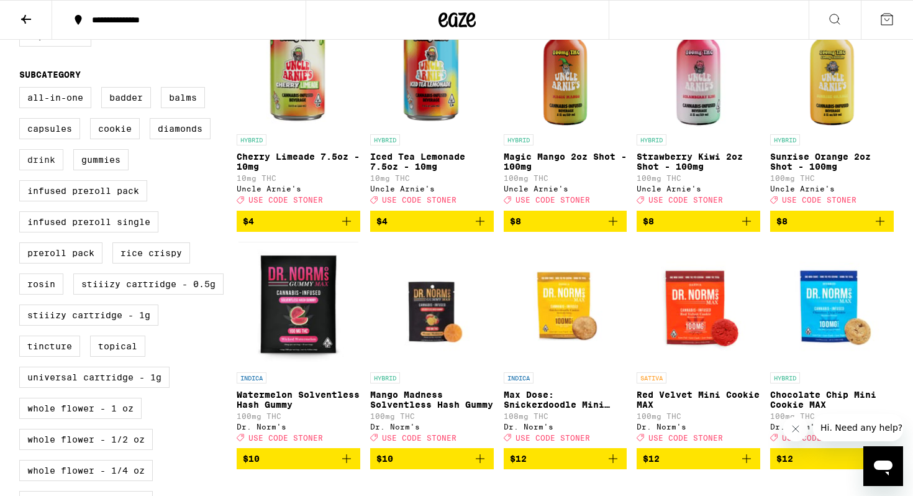
click at [45, 170] on label "Drink" at bounding box center [41, 159] width 44 height 21
click at [22, 89] on input "Drink" at bounding box center [22, 89] width 1 height 1
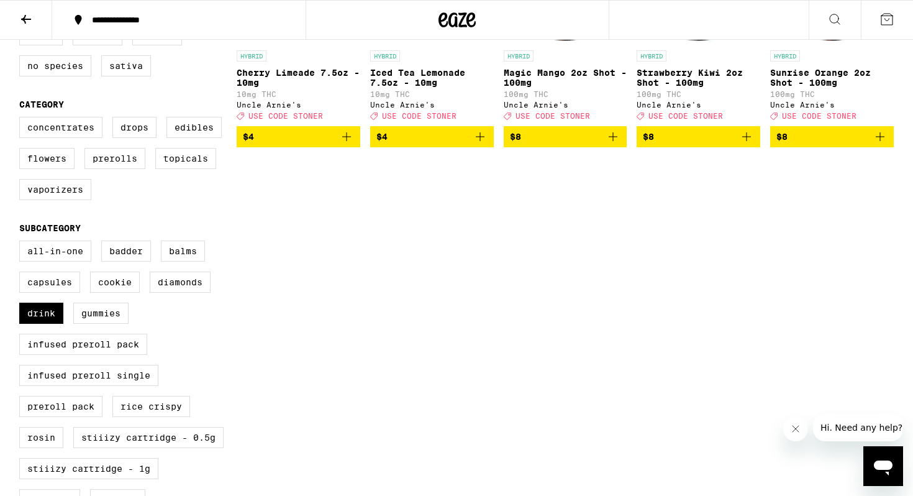
scroll to position [280, 0]
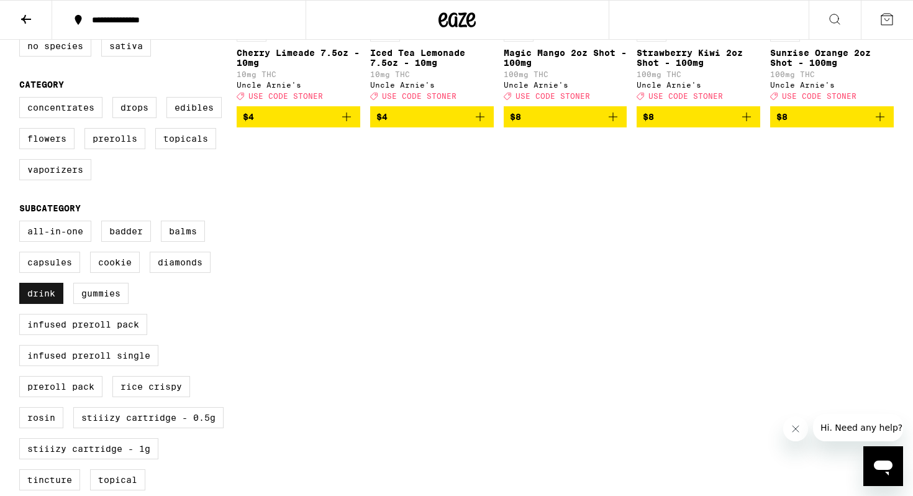
click at [59, 304] on label "Drink" at bounding box center [41, 293] width 44 height 21
click at [22, 223] on input "Drink" at bounding box center [22, 222] width 1 height 1
checkbox input "false"
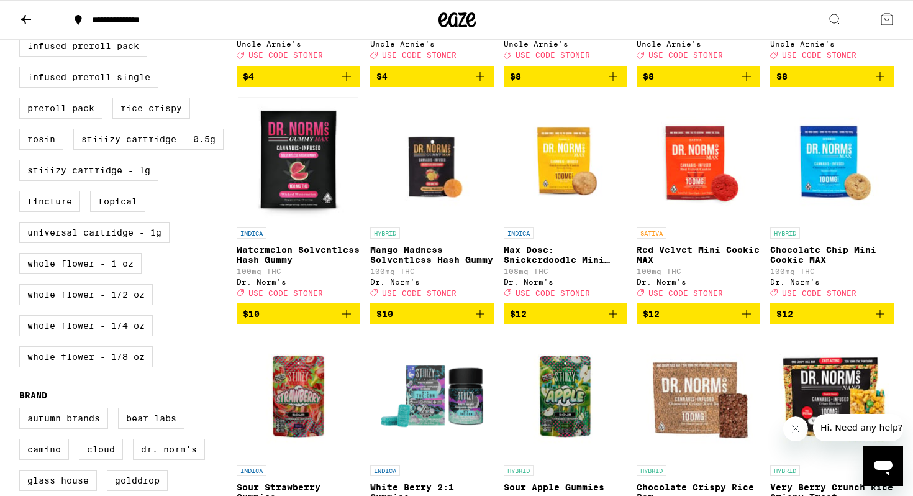
scroll to position [584, 0]
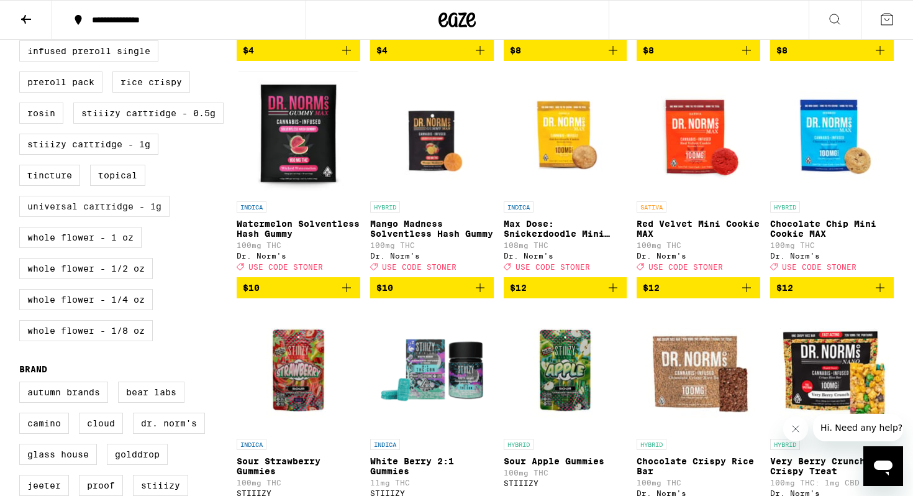
click at [116, 217] on label "Universal Cartridge - 1g" at bounding box center [94, 206] width 150 height 21
checkbox input "true"
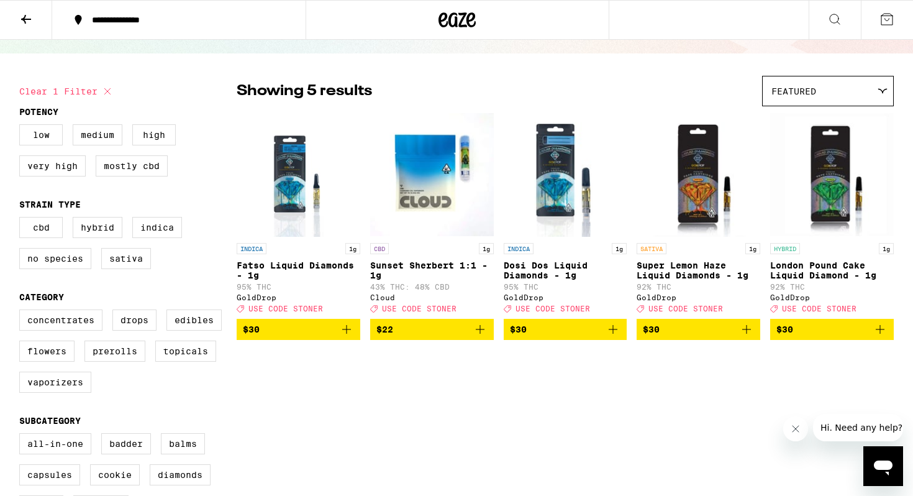
scroll to position [68, 0]
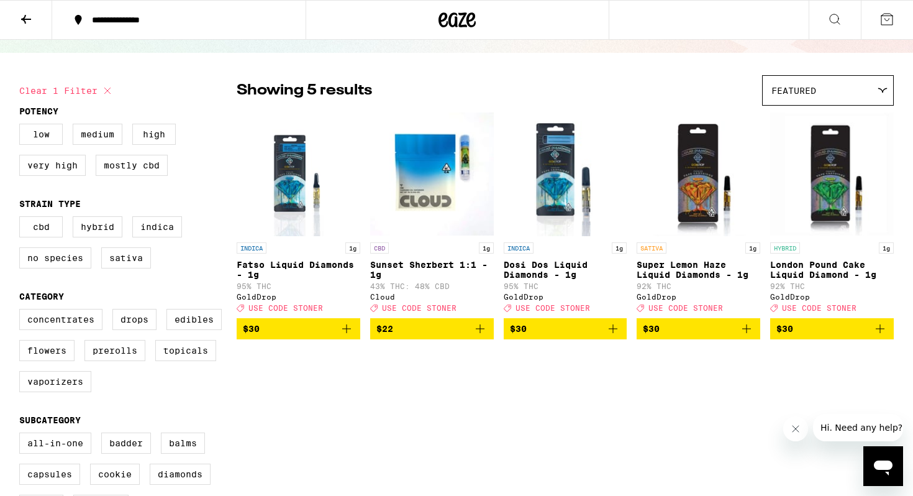
click at [348, 336] on icon "Add to bag" at bounding box center [346, 328] width 15 height 15
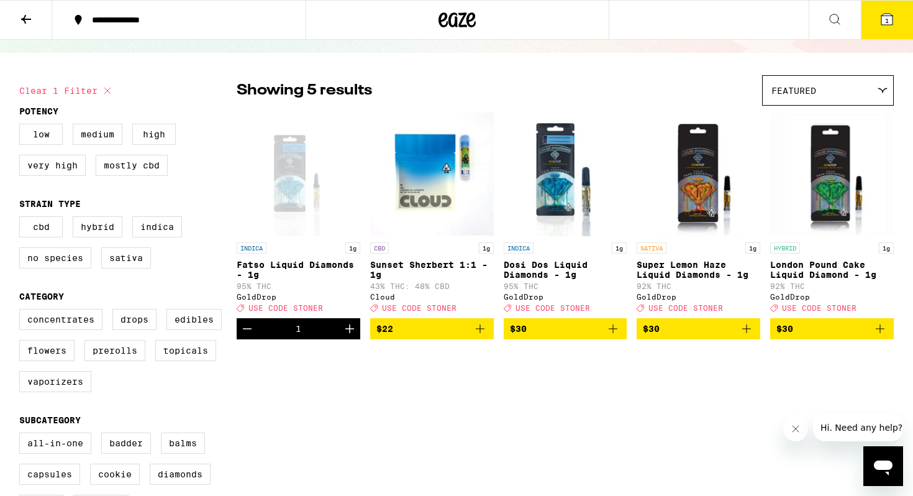
click at [611, 336] on icon "Add to bag" at bounding box center [613, 328] width 15 height 15
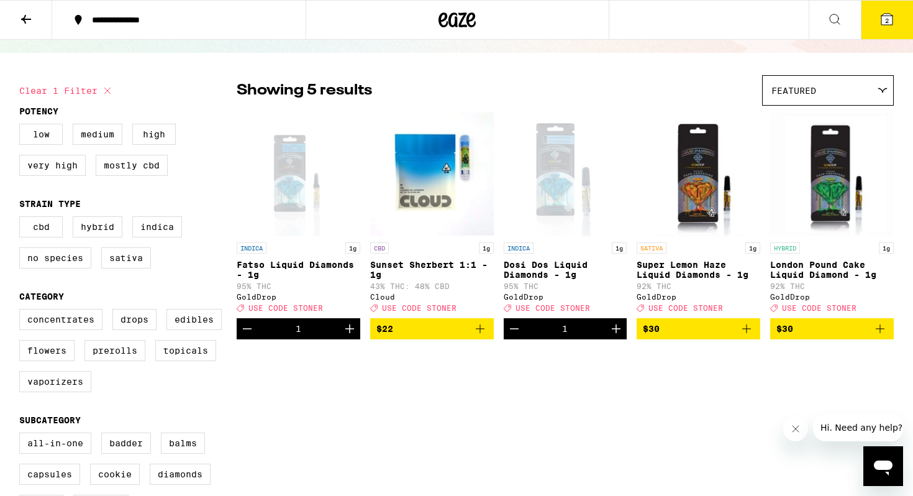
click at [883, 335] on icon "Add to bag" at bounding box center [880, 328] width 15 height 15
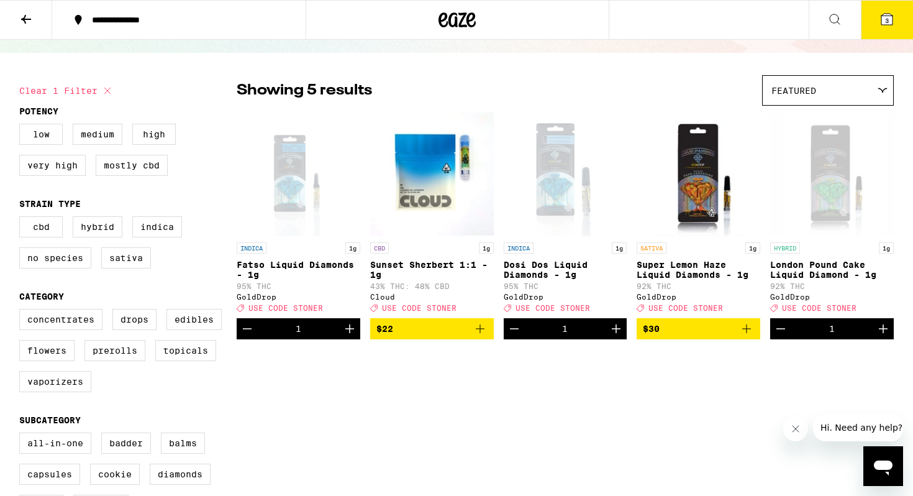
click at [892, 22] on icon at bounding box center [887, 19] width 11 height 11
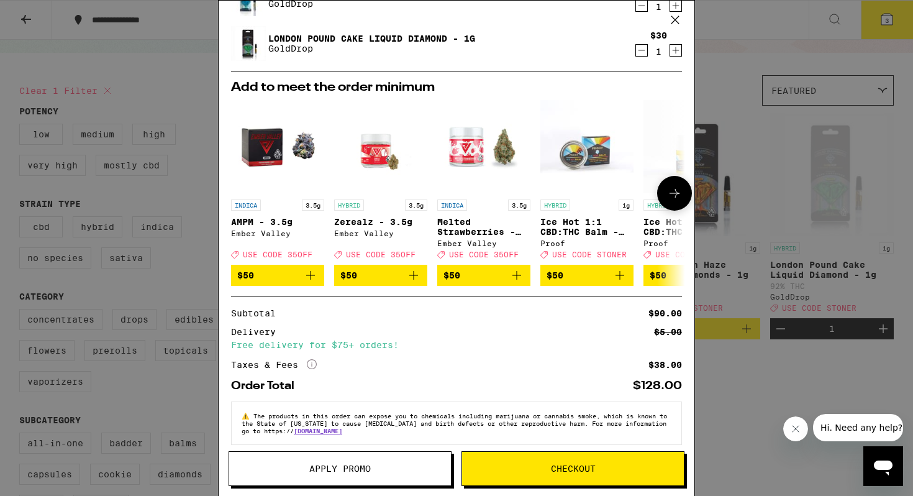
scroll to position [122, 0]
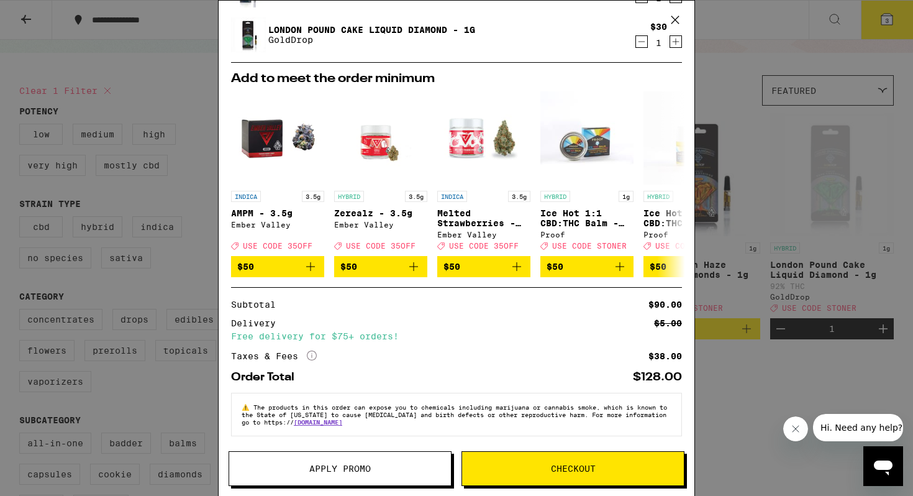
click at [359, 466] on span "Apply Promo" at bounding box center [340, 468] width 62 height 9
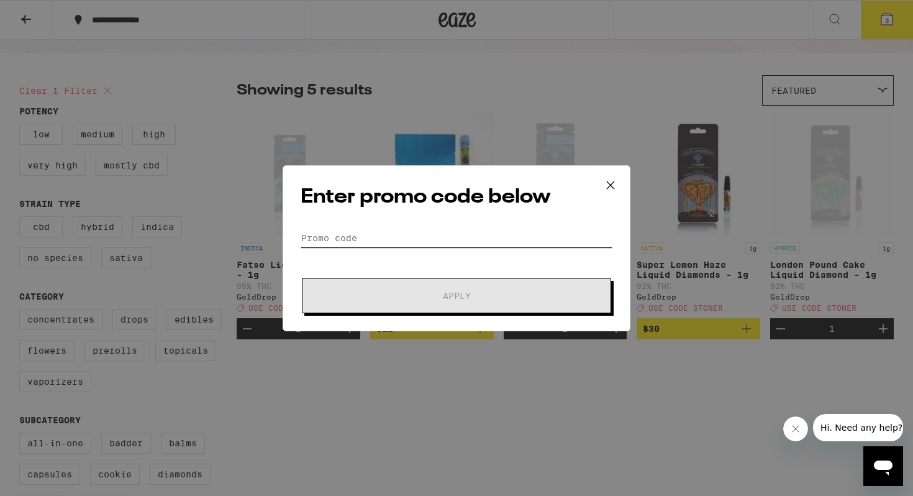
click at [401, 244] on input "Promo Code" at bounding box center [457, 238] width 312 height 19
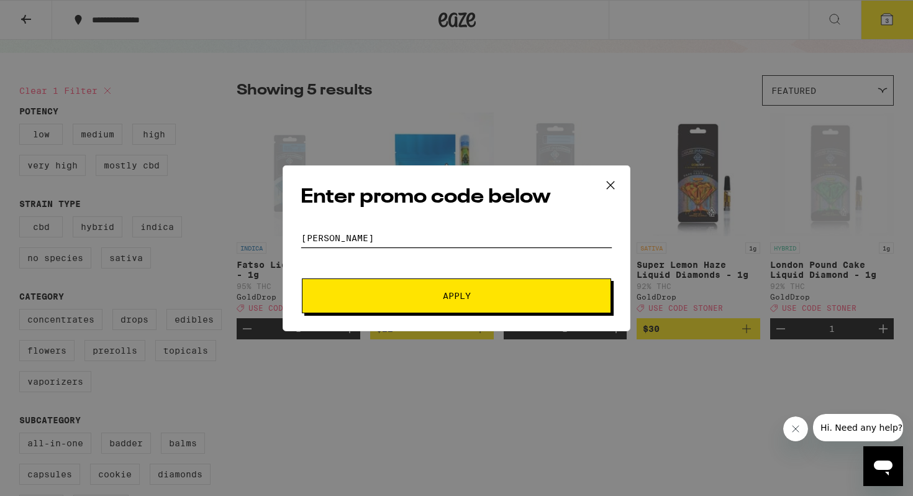
type input "stoner"
click at [424, 285] on button "Apply" at bounding box center [456, 295] width 309 height 35
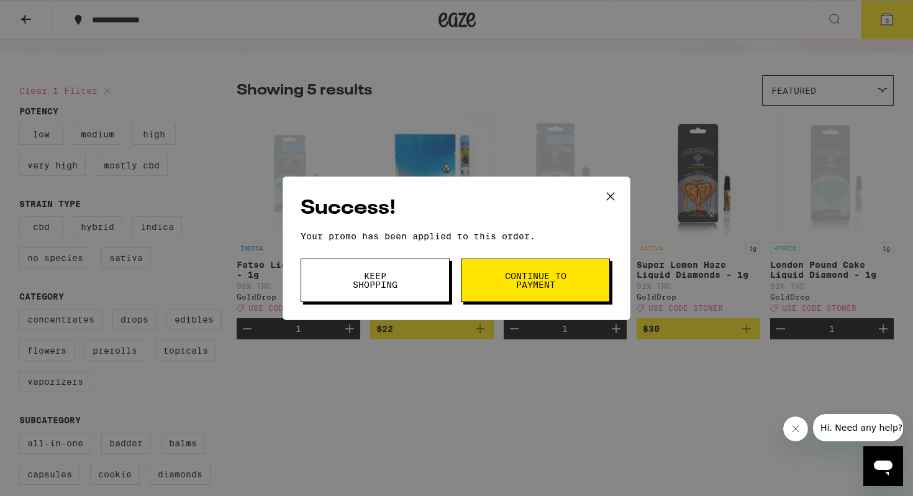
click at [417, 286] on button "Keep Shopping" at bounding box center [375, 280] width 149 height 43
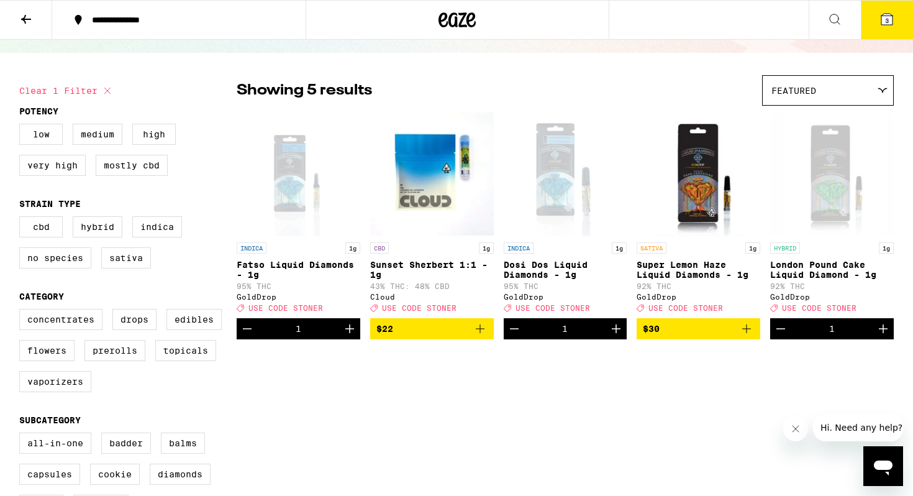
click at [889, 17] on icon at bounding box center [887, 19] width 11 height 11
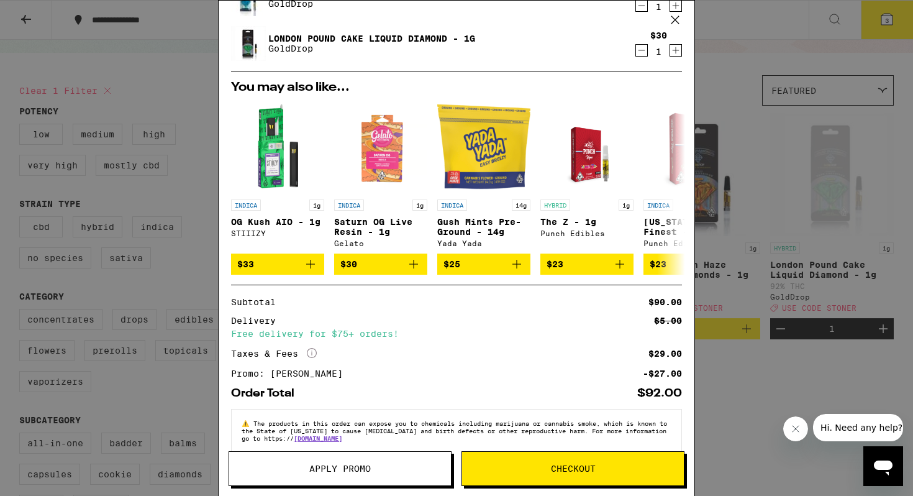
scroll to position [128, 0]
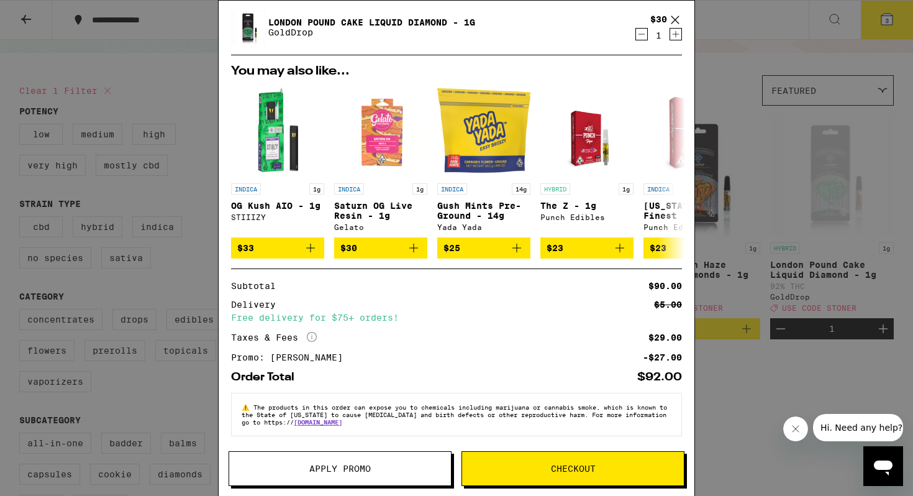
click at [742, 32] on div "Your Cart Fatso Liquid Diamonds - 1g GoldDrop $30 1 Dosi Dos Liquid Diamonds - …" at bounding box center [456, 248] width 913 height 496
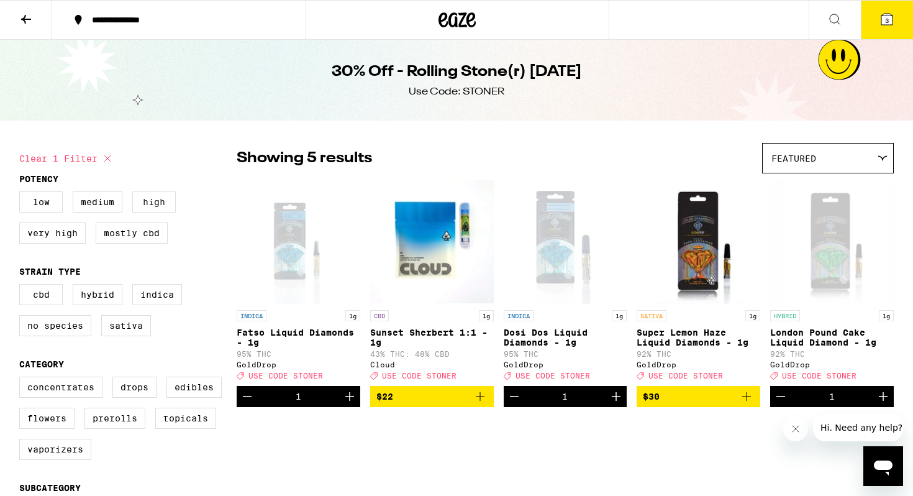
click at [147, 205] on label "High" at bounding box center [153, 201] width 43 height 21
click at [22, 194] on input "High" at bounding box center [22, 193] width 1 height 1
checkbox input "true"
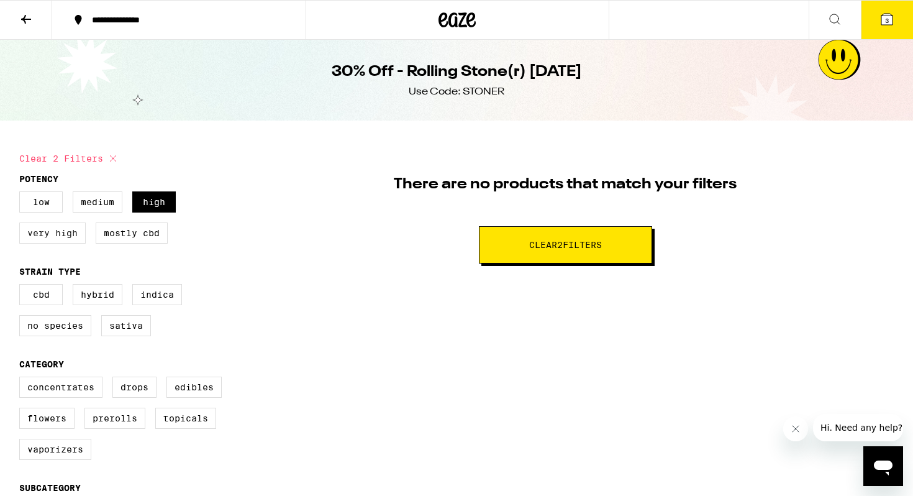
click at [49, 229] on label "Very High" at bounding box center [52, 232] width 66 height 21
click at [22, 194] on input "Very High" at bounding box center [22, 193] width 1 height 1
checkbox input "true"
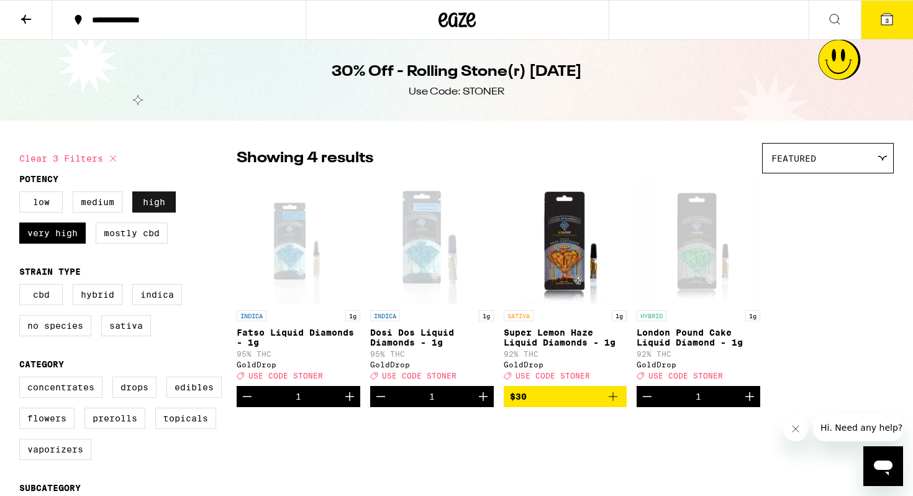
click at [169, 203] on label "High" at bounding box center [153, 201] width 43 height 21
click at [22, 194] on input "High" at bounding box center [22, 193] width 1 height 1
click at [169, 203] on label "High" at bounding box center [153, 201] width 43 height 21
click at [22, 194] on input "High" at bounding box center [22, 193] width 1 height 1
click at [169, 203] on label "High" at bounding box center [153, 201] width 43 height 21
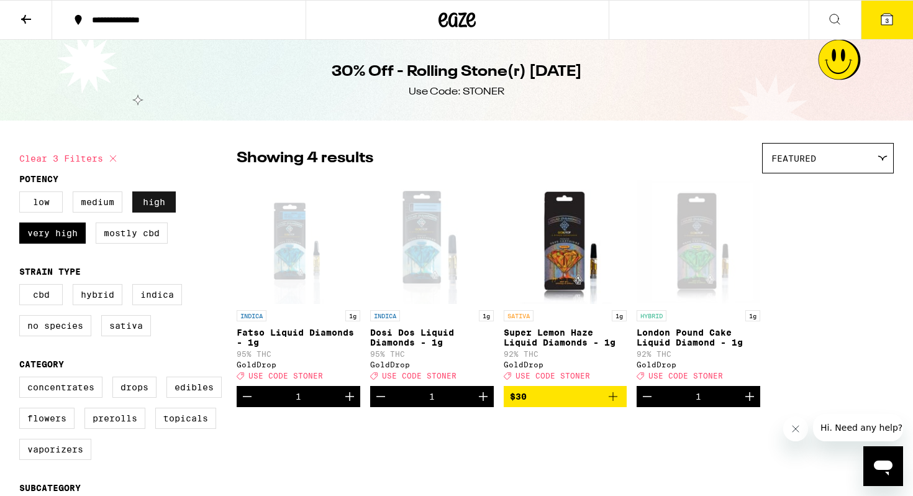
click at [22, 194] on input "High" at bounding box center [22, 193] width 1 height 1
checkbox input "false"
click at [81, 243] on label "Very High" at bounding box center [52, 232] width 66 height 21
click at [22, 194] on input "Very High" at bounding box center [22, 193] width 1 height 1
checkbox input "false"
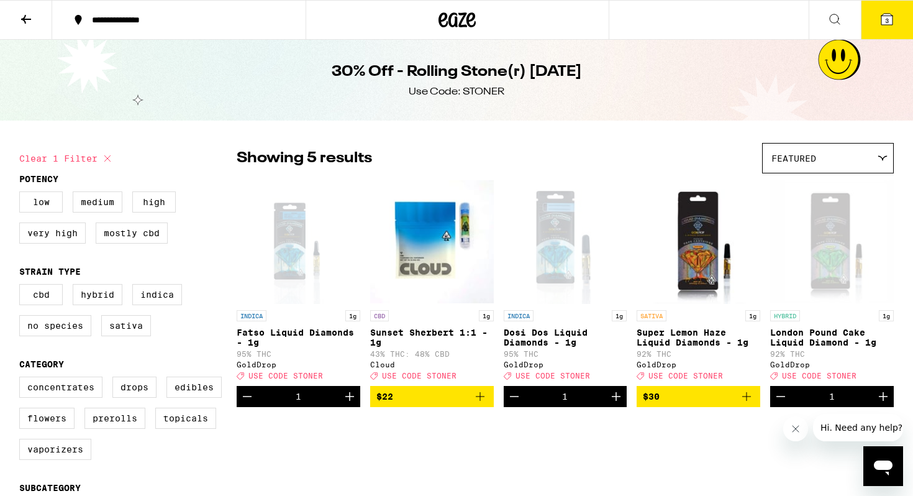
click at [107, 160] on icon at bounding box center [107, 158] width 15 height 15
checkbox input "false"
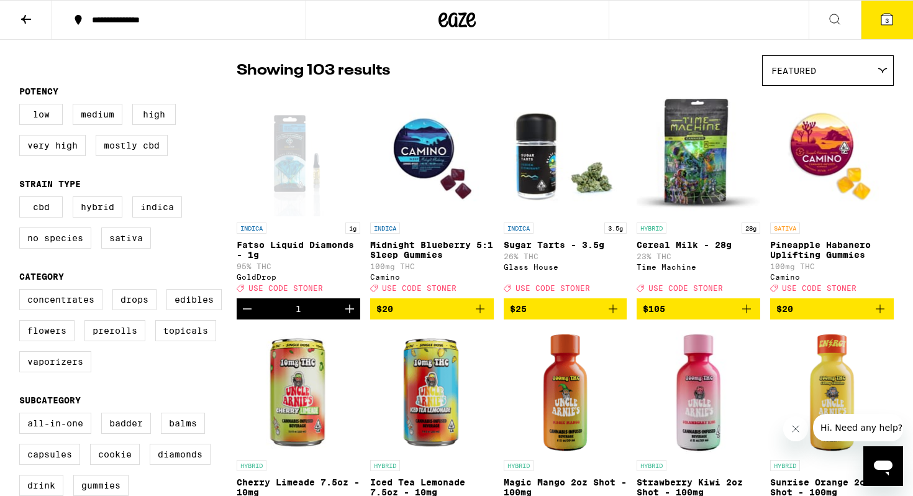
scroll to position [84, 0]
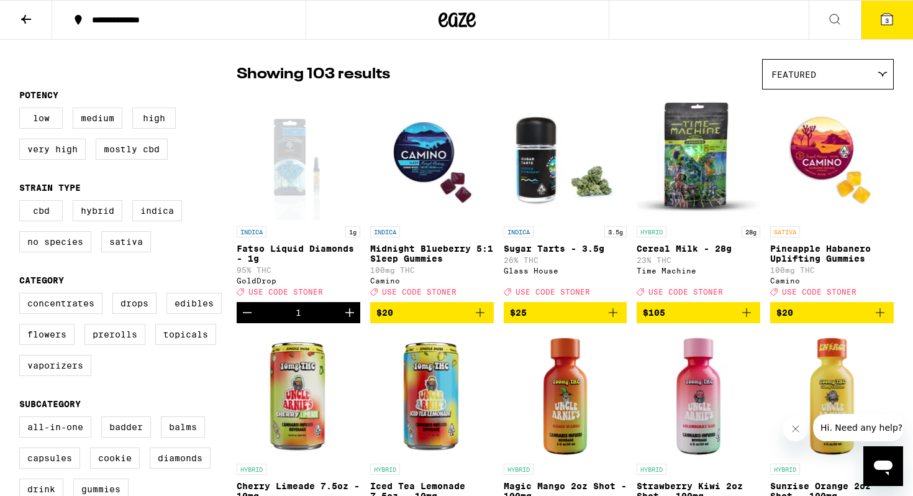
click at [24, 22] on icon at bounding box center [26, 19] width 15 height 15
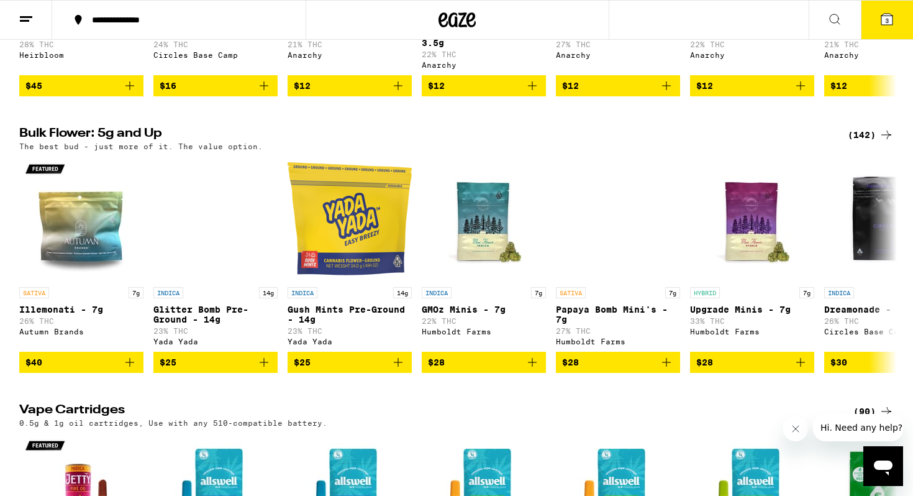
scroll to position [1184, 0]
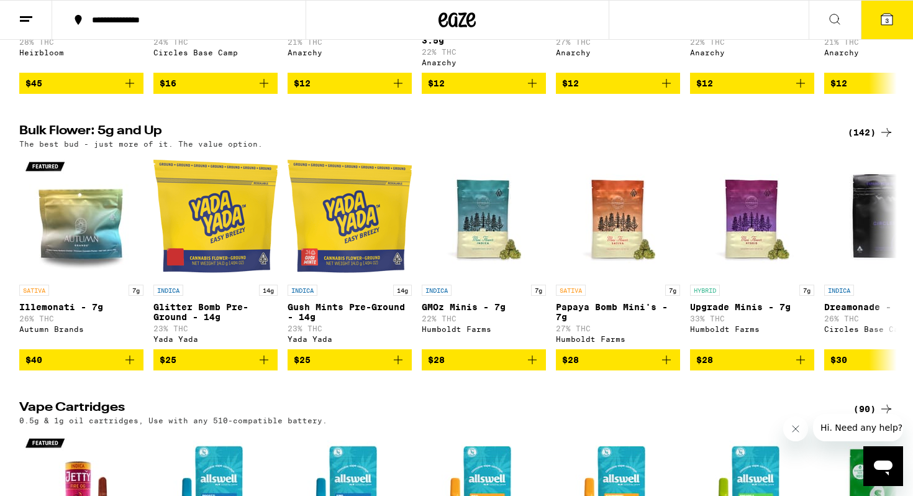
click at [863, 140] on div "(142)" at bounding box center [871, 132] width 46 height 15
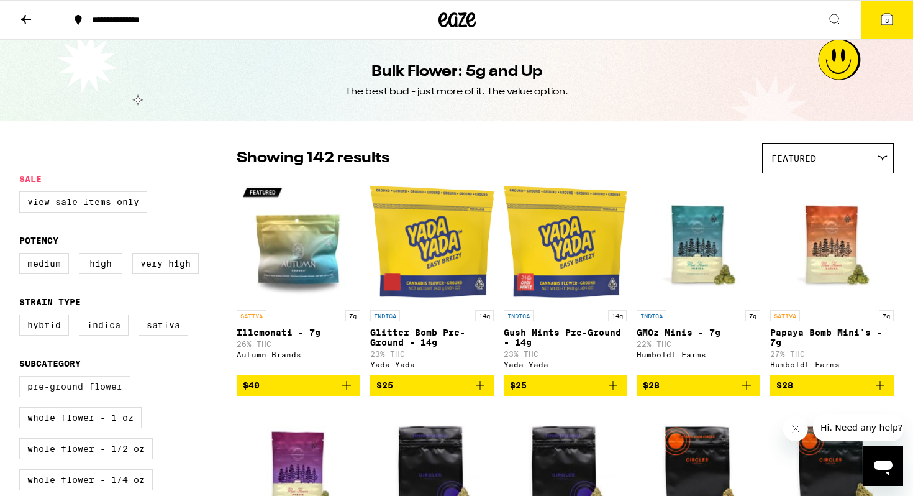
click at [27, 395] on label "Pre-ground Flower" at bounding box center [74, 386] width 111 height 21
click at [22, 378] on input "Pre-ground Flower" at bounding box center [22, 378] width 1 height 1
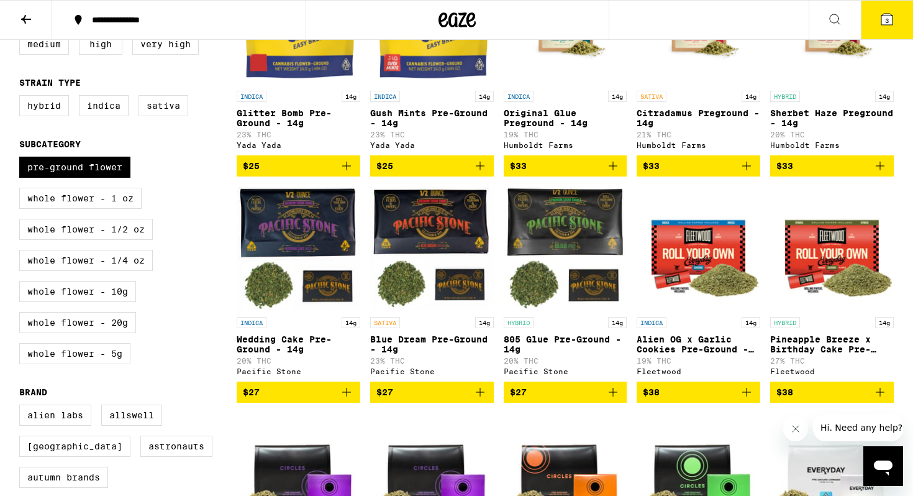
scroll to position [196, 0]
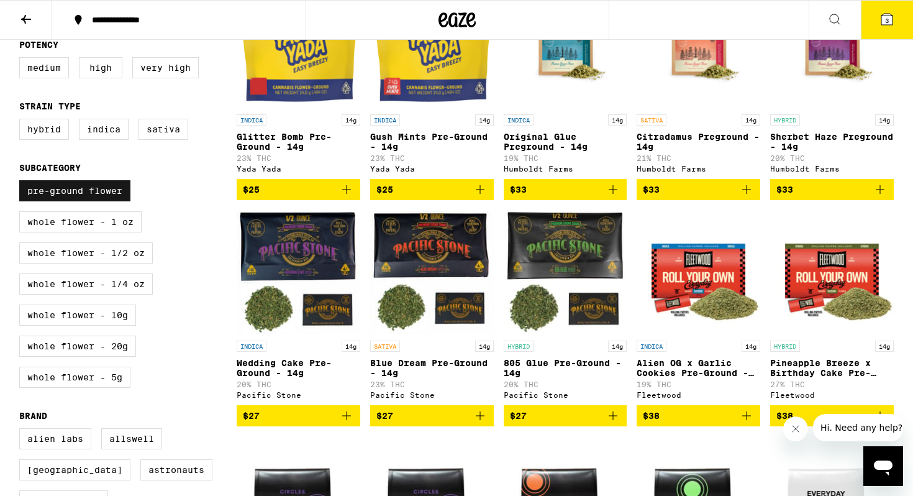
click at [100, 201] on label "Pre-ground Flower" at bounding box center [74, 190] width 111 height 21
click at [22, 183] on input "Pre-ground Flower" at bounding box center [22, 182] width 1 height 1
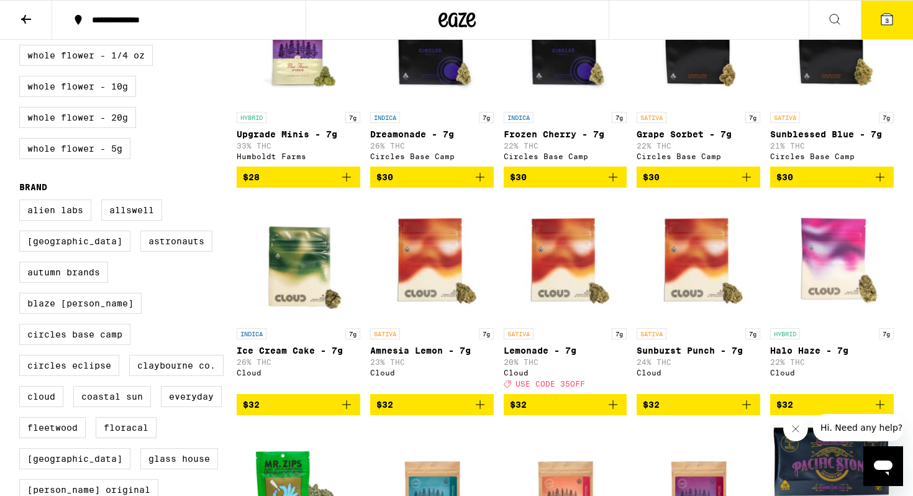
scroll to position [431, 0]
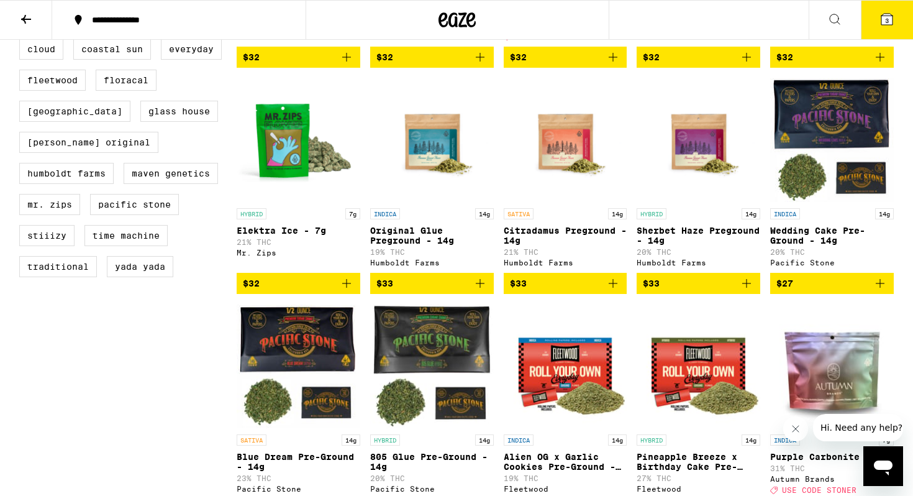
scroll to position [196, 0]
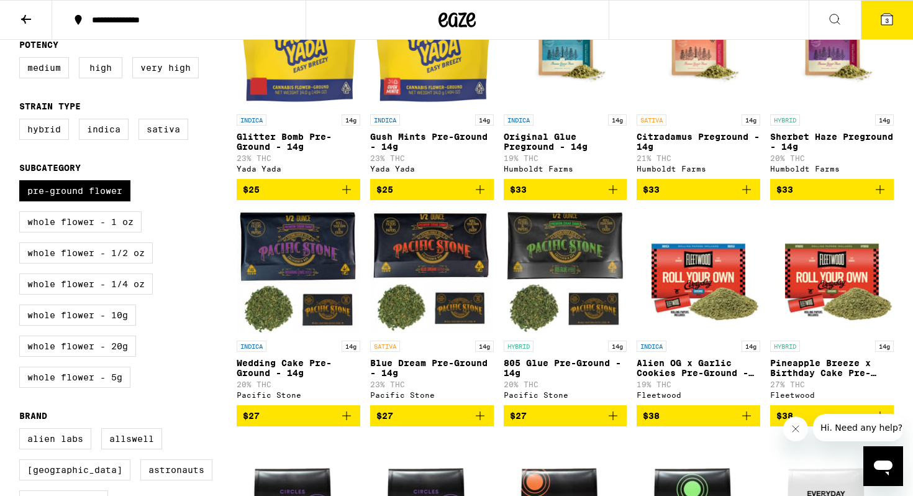
checkbox input "false"
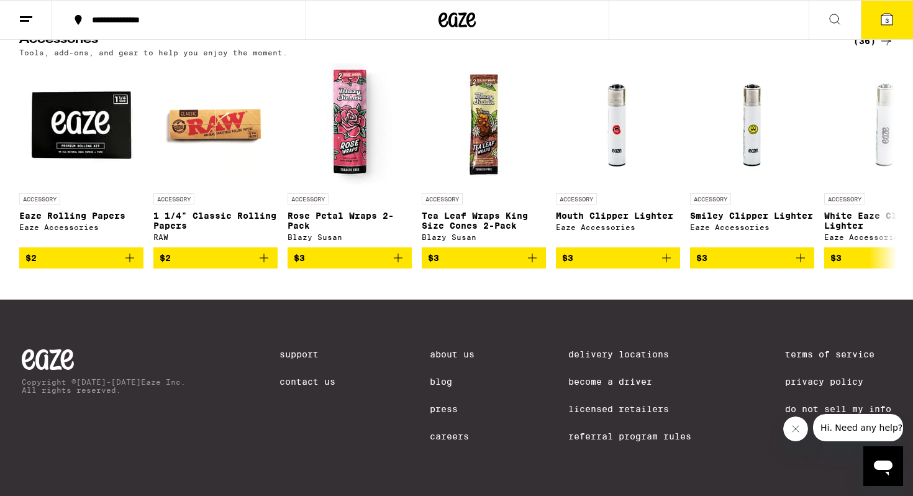
scroll to position [5063, 0]
click at [884, 48] on icon at bounding box center [886, 41] width 15 height 15
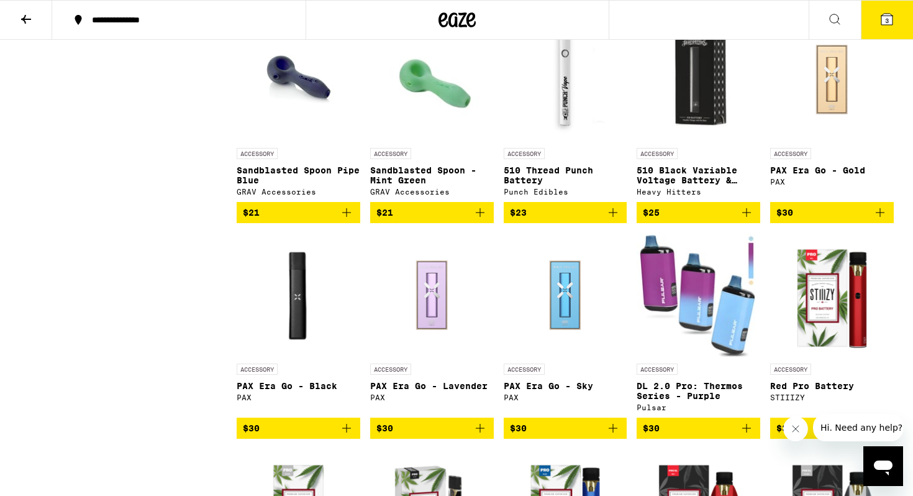
scroll to position [935, 0]
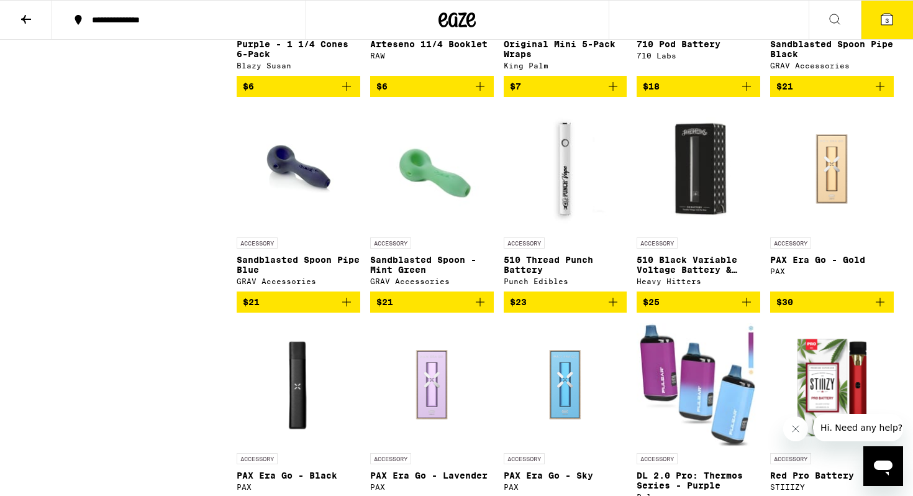
click at [561, 201] on img "Open page for 510 Thread Punch Battery from Punch Edibles" at bounding box center [566, 169] width 124 height 124
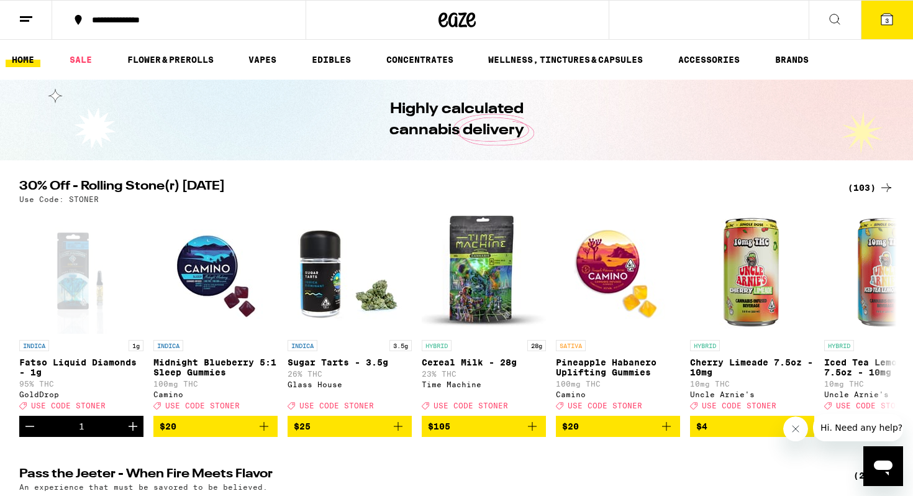
click at [881, 28] on button "3" at bounding box center [887, 20] width 52 height 39
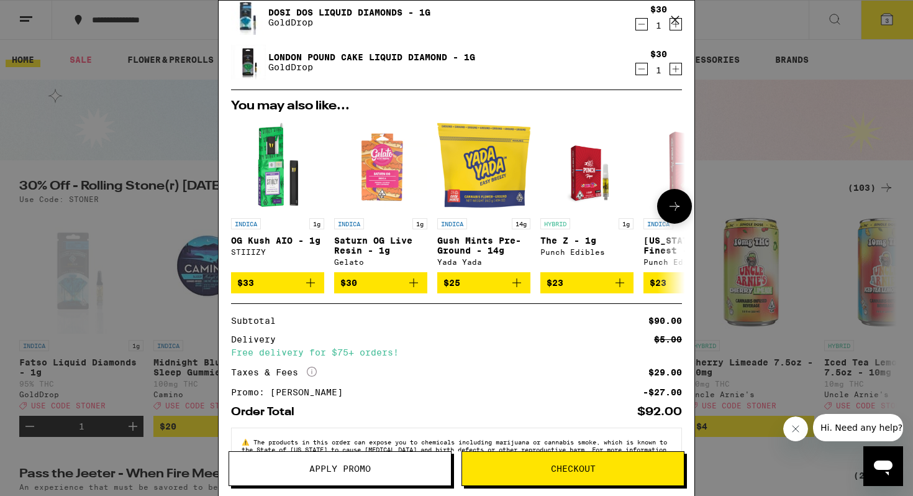
scroll to position [128, 0]
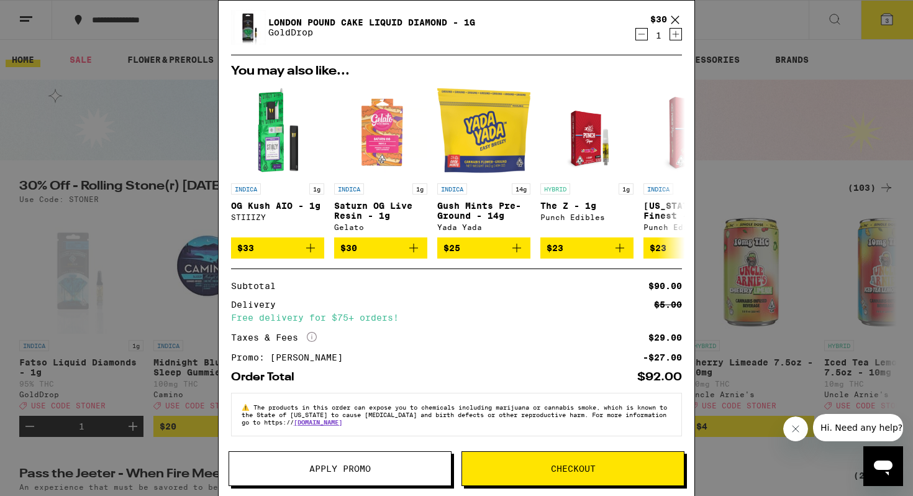
click at [604, 466] on span "Checkout" at bounding box center [573, 468] width 222 height 9
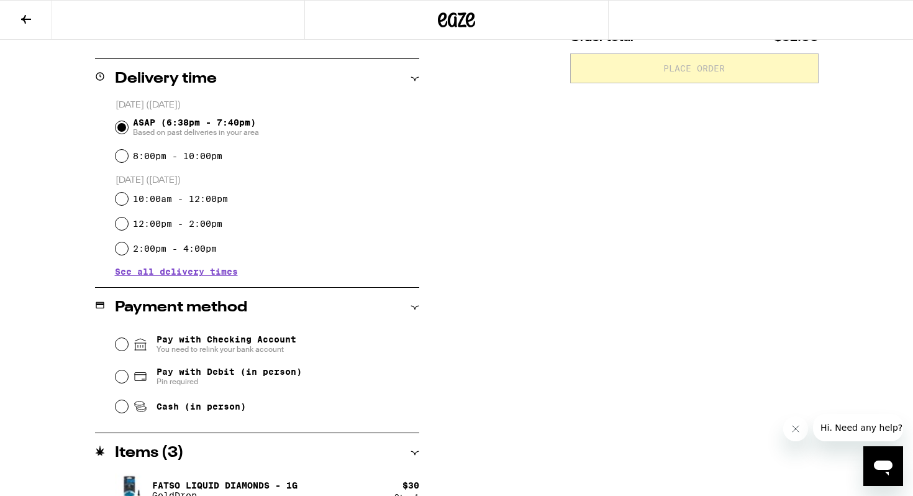
scroll to position [297, 0]
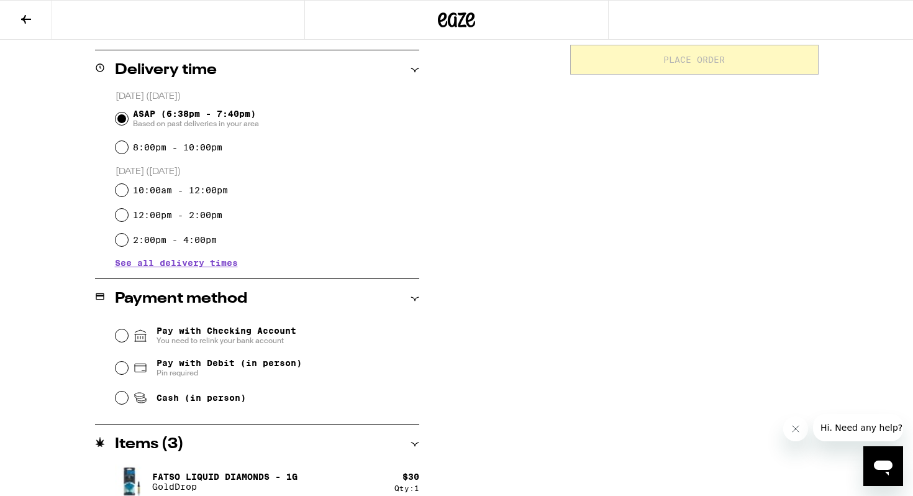
click at [230, 391] on div "Cash (in person)" at bounding box center [268, 397] width 304 height 27
click at [211, 402] on span "Cash (in person)" at bounding box center [201, 398] width 89 height 10
click at [128, 402] on input "Cash (in person)" at bounding box center [122, 397] width 12 height 12
radio input "true"
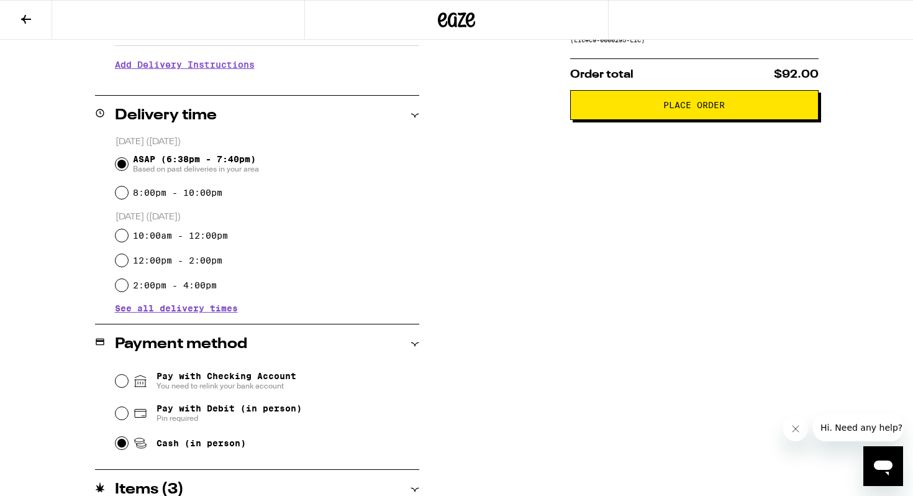
scroll to position [0, 0]
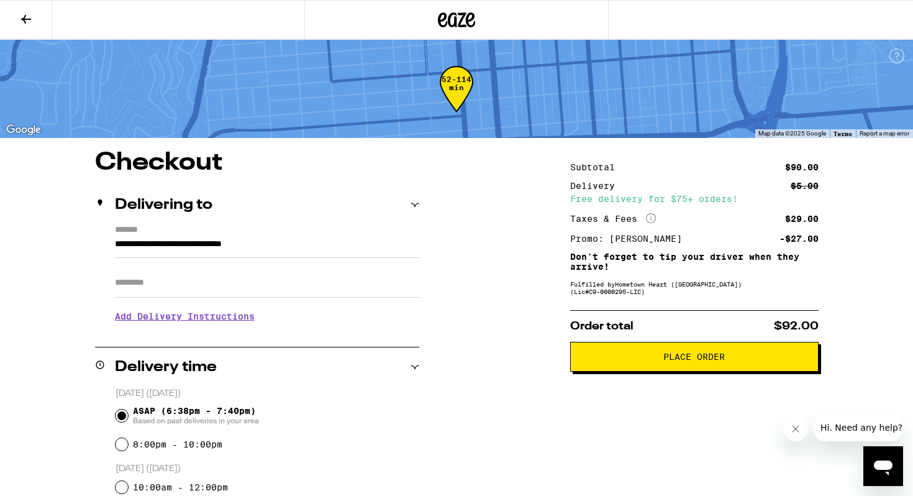
click at [666, 361] on span "Place Order" at bounding box center [695, 356] width 62 height 9
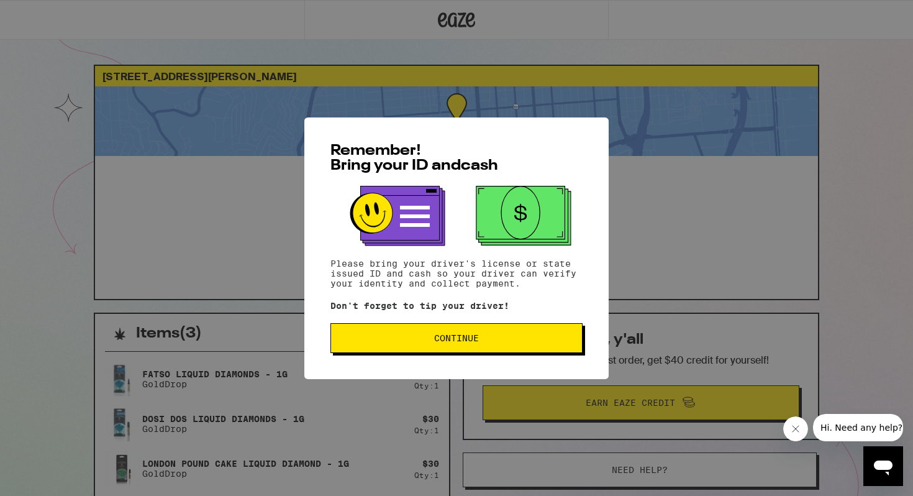
click at [456, 336] on span "Continue" at bounding box center [456, 338] width 45 height 9
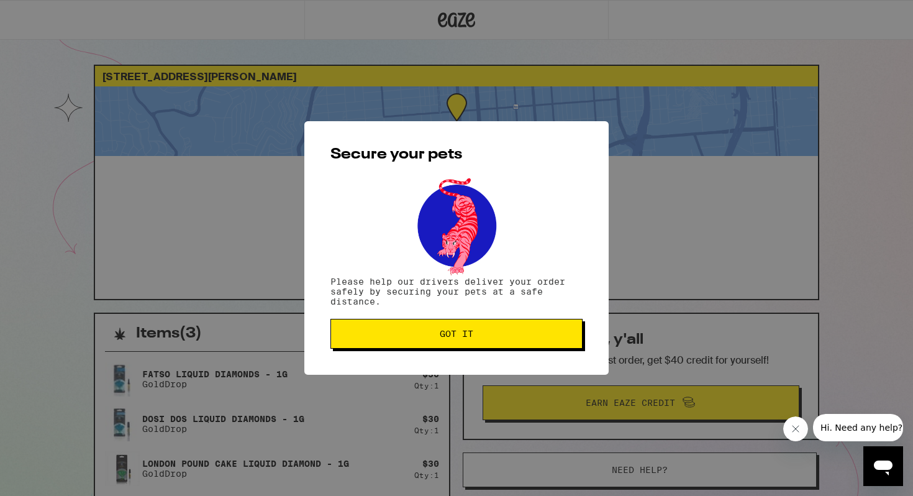
click at [456, 336] on span "Got it" at bounding box center [457, 333] width 34 height 9
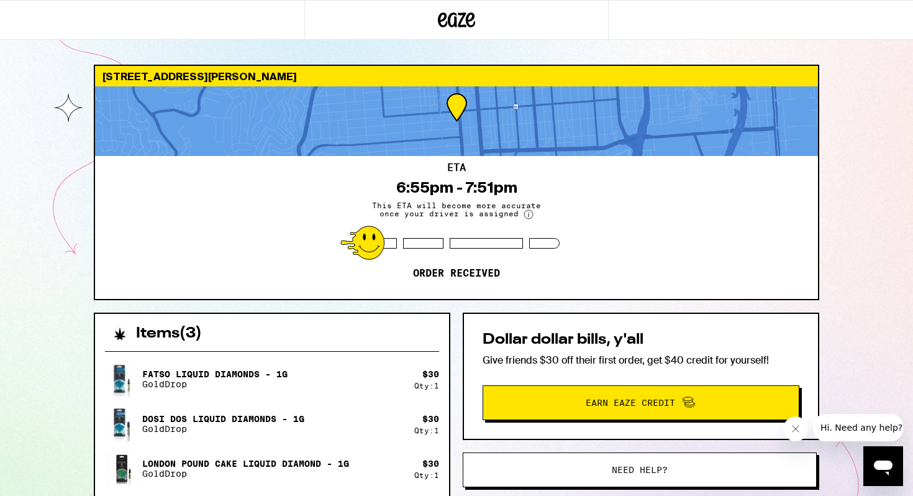
click at [452, 19] on icon at bounding box center [456, 20] width 37 height 22
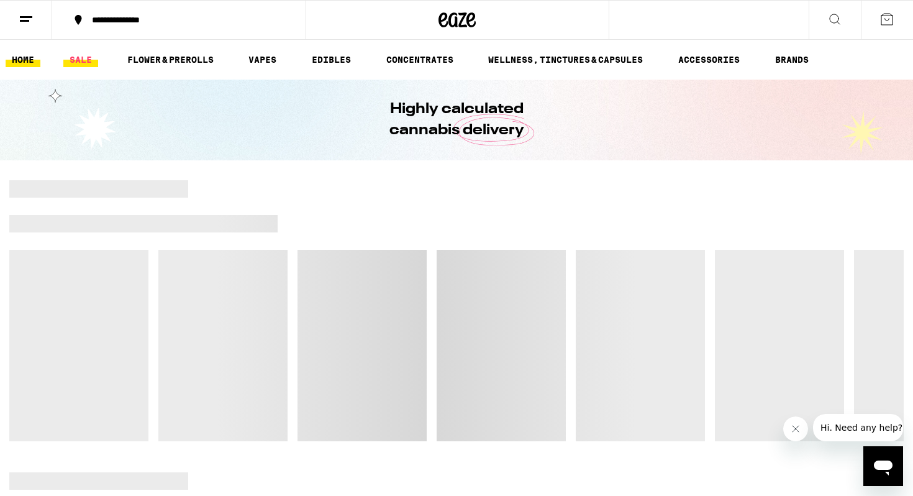
click at [80, 58] on link "SALE" at bounding box center [80, 59] width 35 height 15
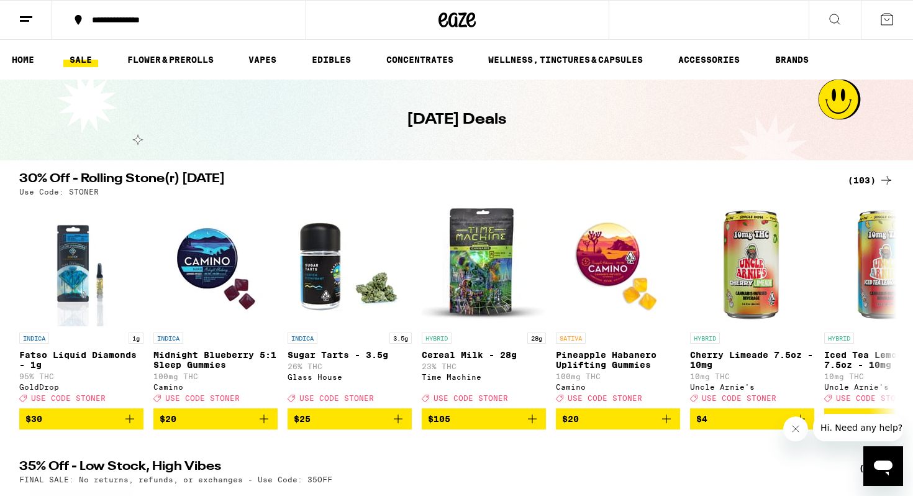
click at [858, 176] on div "(103)" at bounding box center [871, 180] width 46 height 15
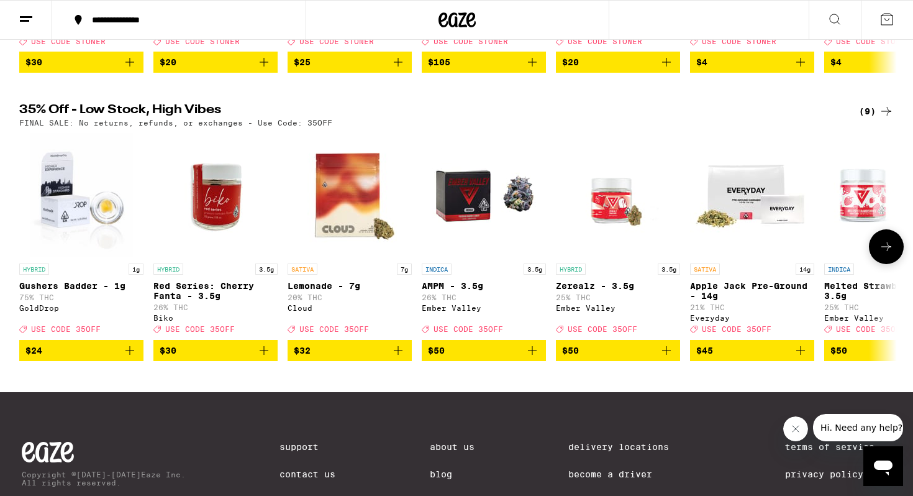
scroll to position [350, 0]
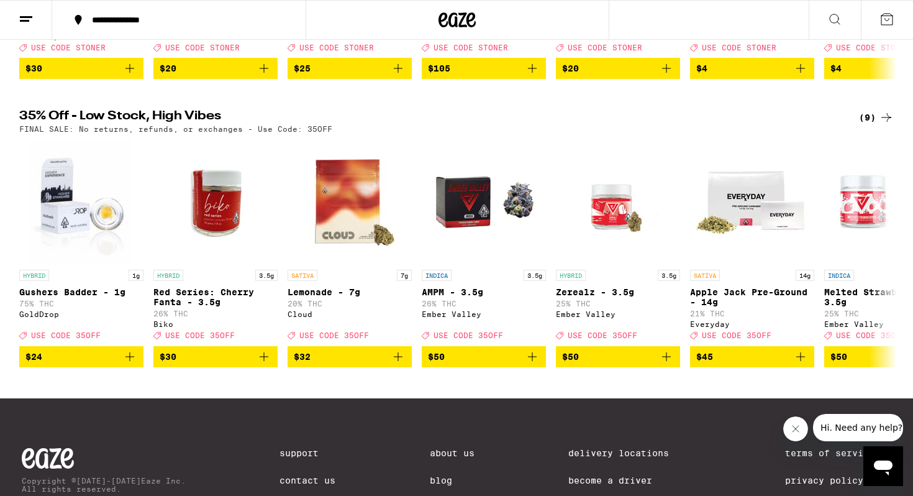
click at [870, 124] on div "(9)" at bounding box center [876, 117] width 35 height 15
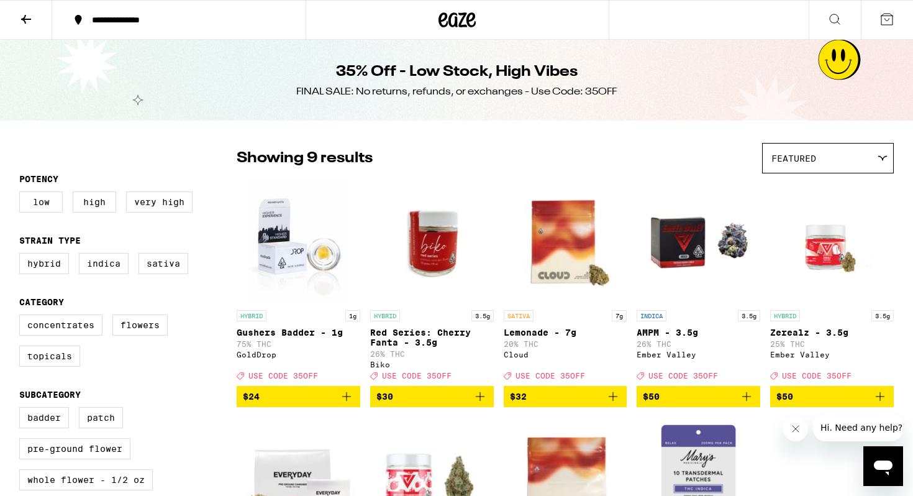
click at [25, 15] on icon at bounding box center [26, 19] width 10 height 9
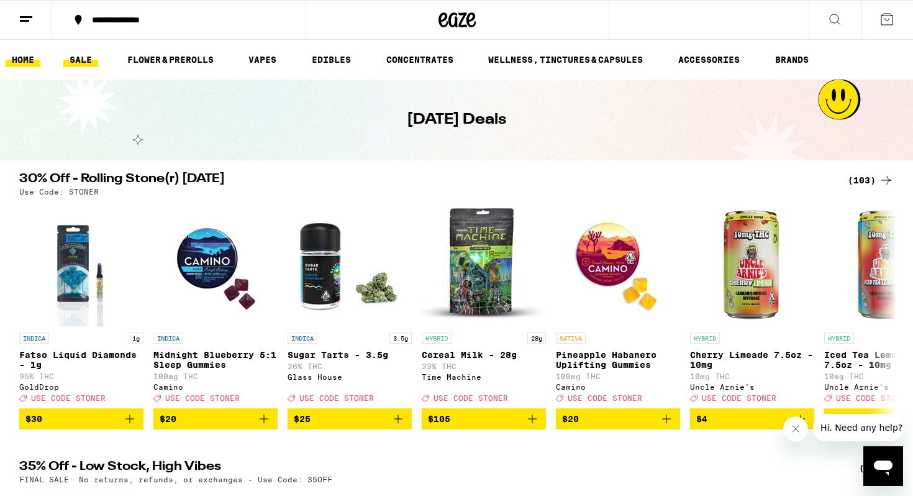
click at [32, 57] on link "HOME" at bounding box center [23, 59] width 35 height 15
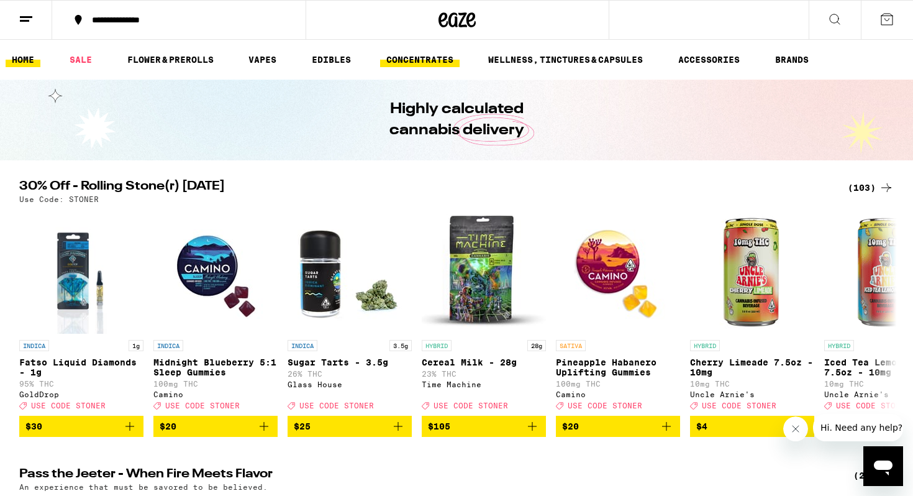
click at [429, 65] on link "CONCENTRATES" at bounding box center [420, 59] width 80 height 15
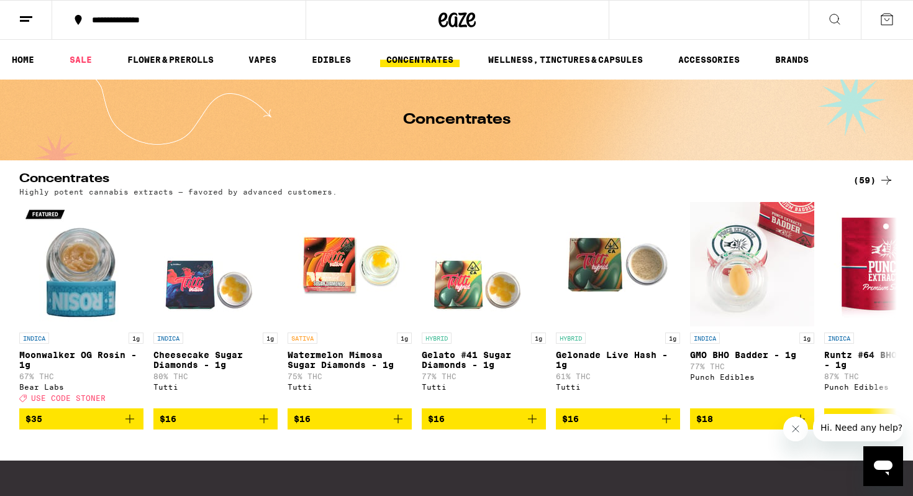
click at [858, 181] on div "(59)" at bounding box center [874, 180] width 40 height 15
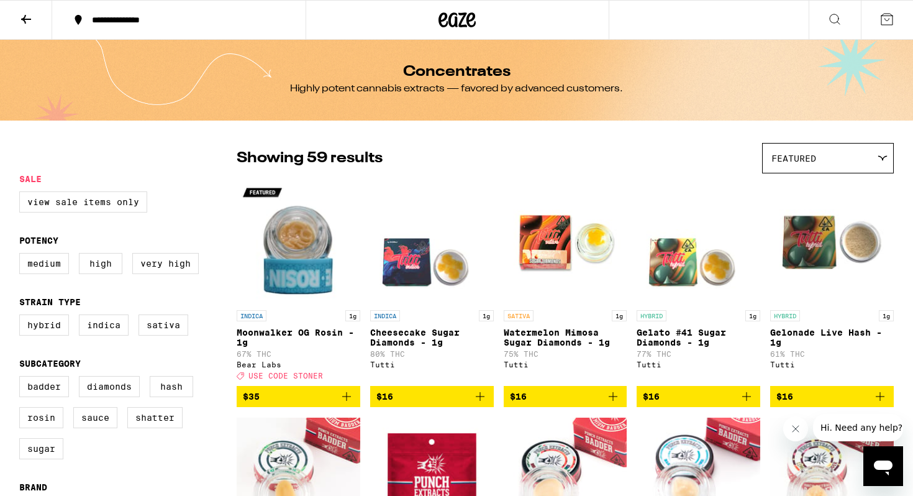
click at [886, 21] on icon at bounding box center [887, 19] width 15 height 15
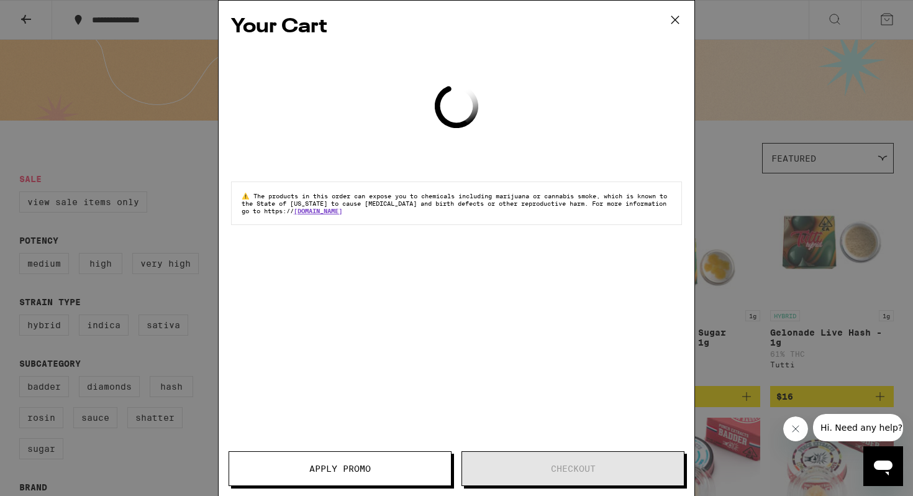
click at [675, 24] on icon at bounding box center [675, 20] width 19 height 19
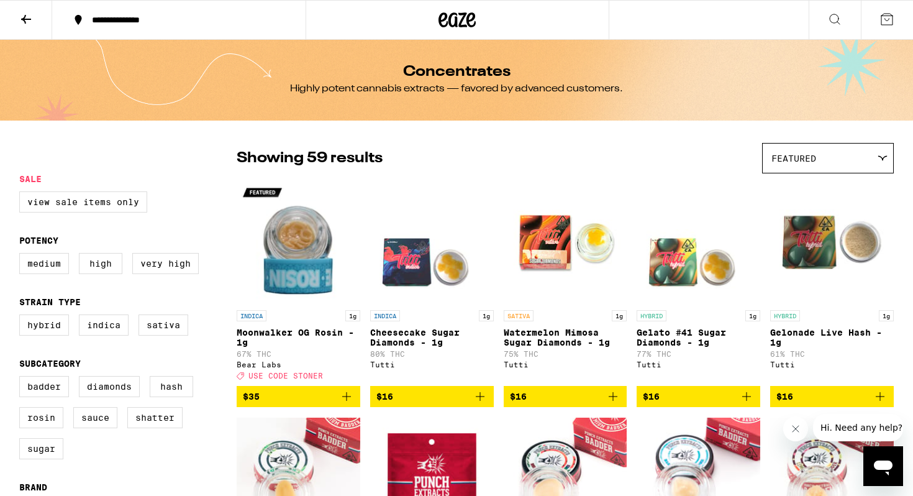
click at [449, 9] on icon at bounding box center [457, 20] width 37 height 22
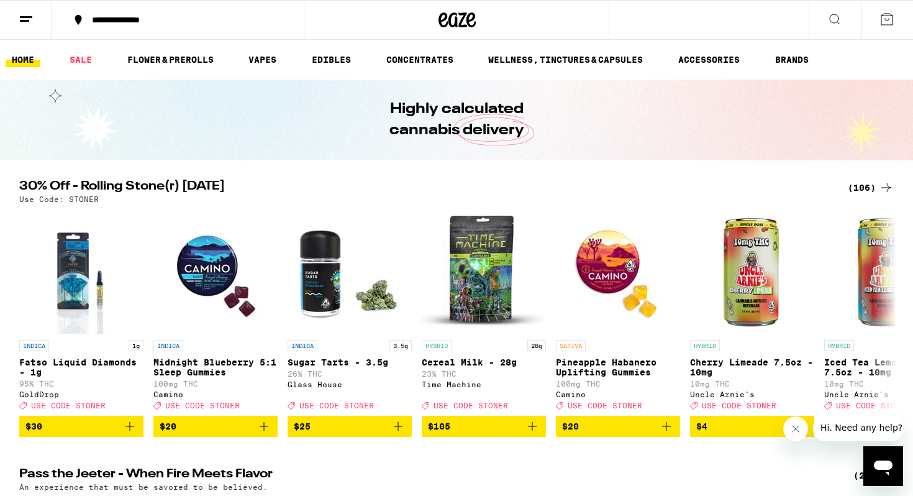
click at [24, 22] on icon at bounding box center [26, 19] width 15 height 15
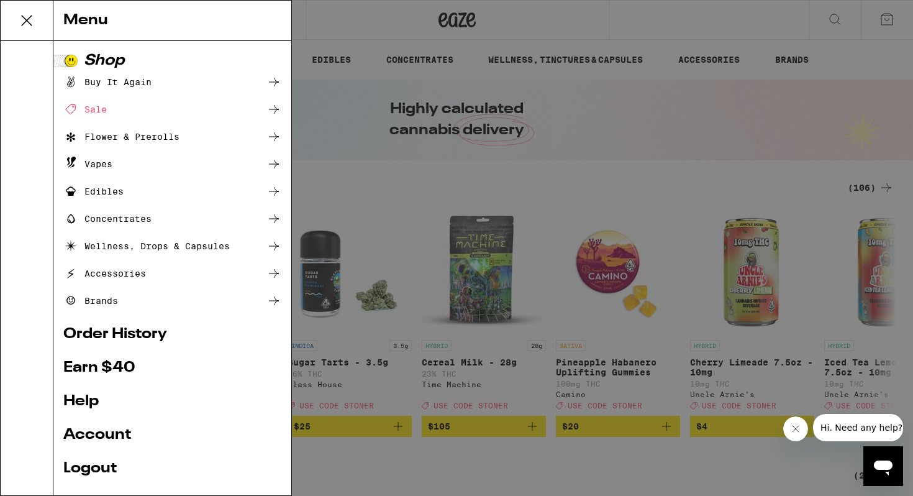
click at [149, 336] on link "Order History" at bounding box center [172, 334] width 218 height 15
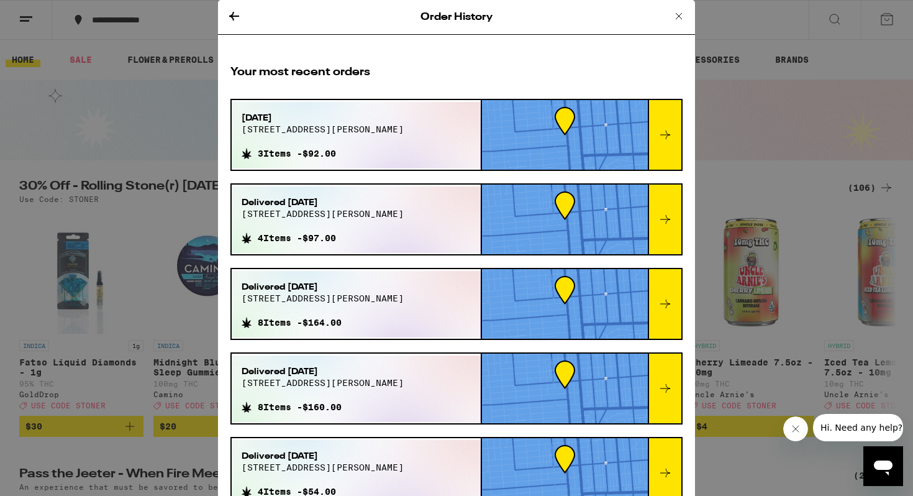
click at [679, 137] on div at bounding box center [665, 135] width 34 height 70
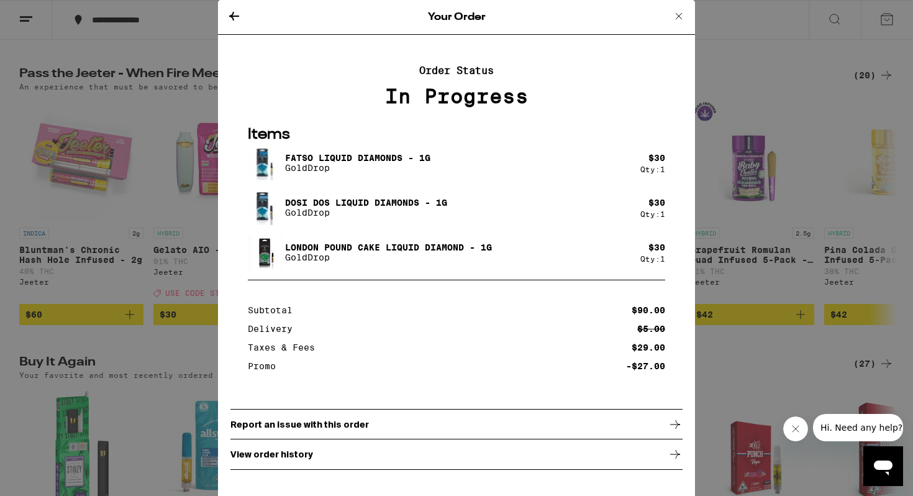
scroll to position [454, 0]
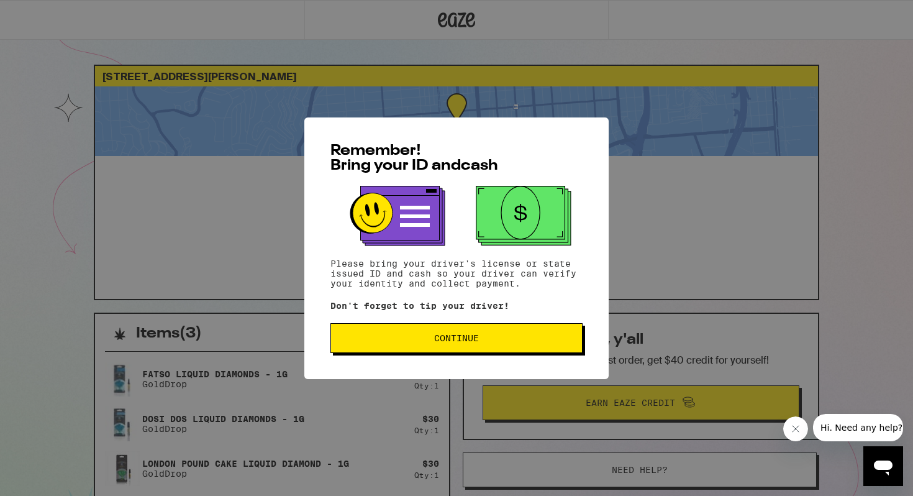
click at [475, 342] on span "Continue" at bounding box center [456, 338] width 45 height 9
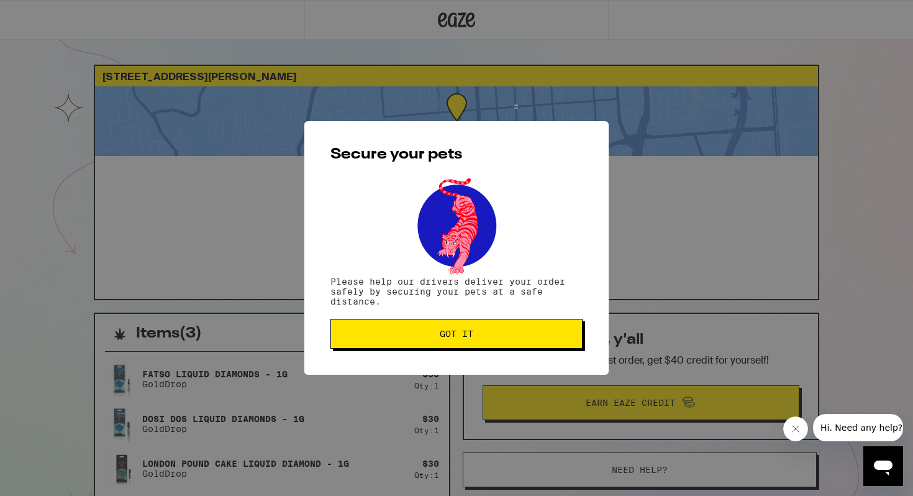
click at [475, 342] on button "Got it" at bounding box center [457, 334] width 252 height 30
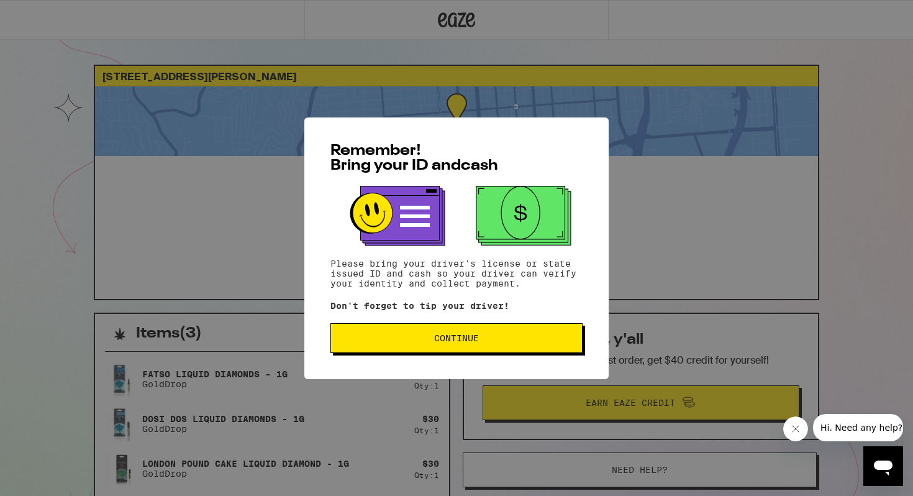
click at [404, 341] on span "Continue" at bounding box center [456, 338] width 231 height 9
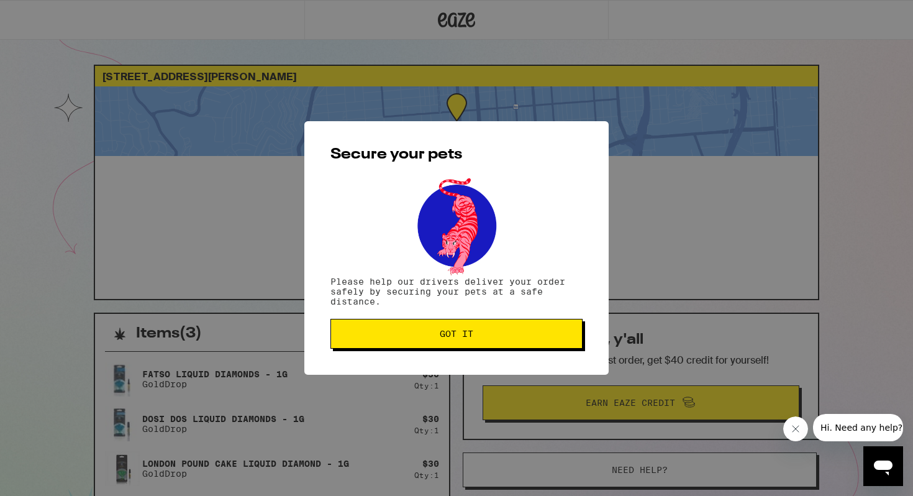
click at [405, 335] on span "Got it" at bounding box center [456, 333] width 231 height 9
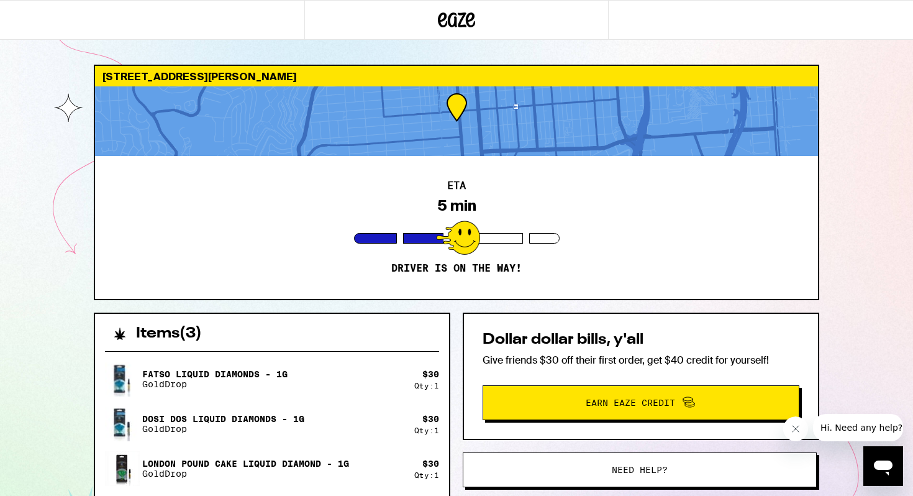
click at [868, 428] on span "Hi. Need any help?" at bounding box center [862, 428] width 82 height 10
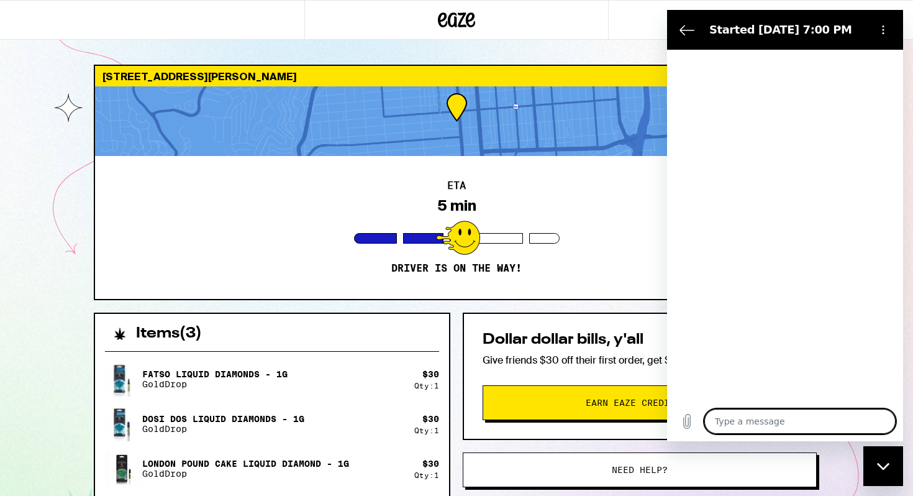
type textarea "x"
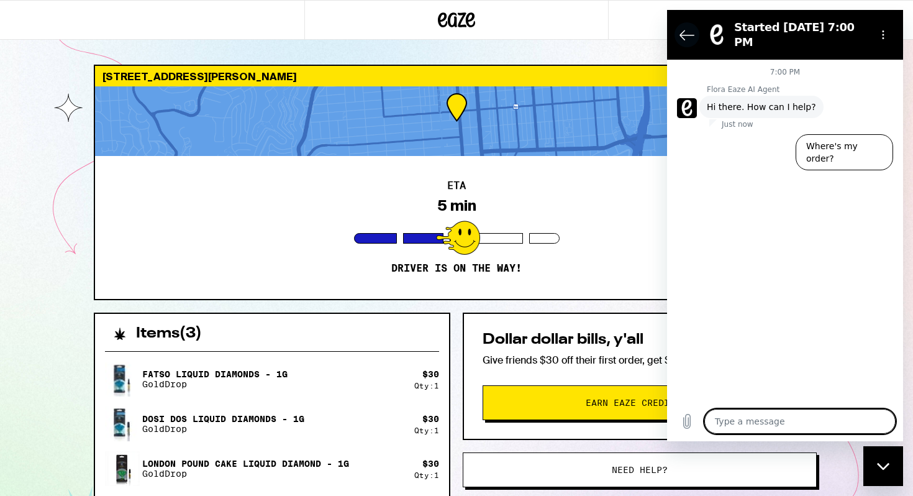
click at [684, 30] on icon "Back to the conversation list" at bounding box center [687, 34] width 14 height 9
